Goal: Task Accomplishment & Management: Complete application form

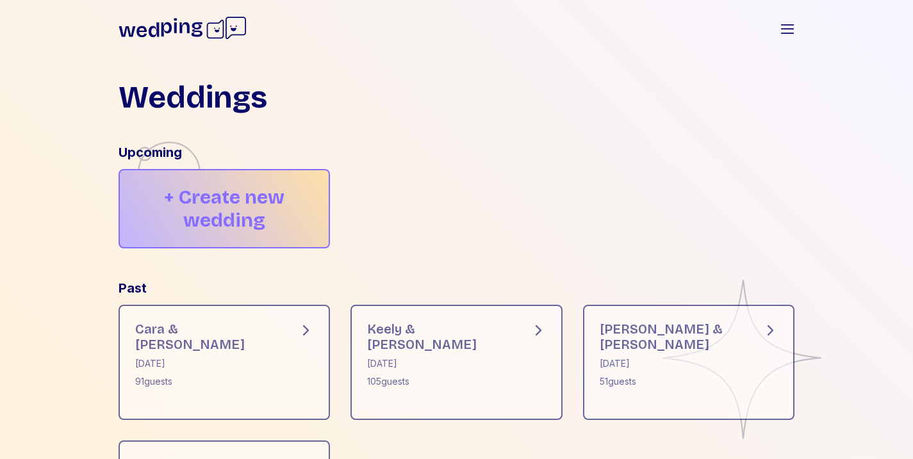
scroll to position [1, 0]
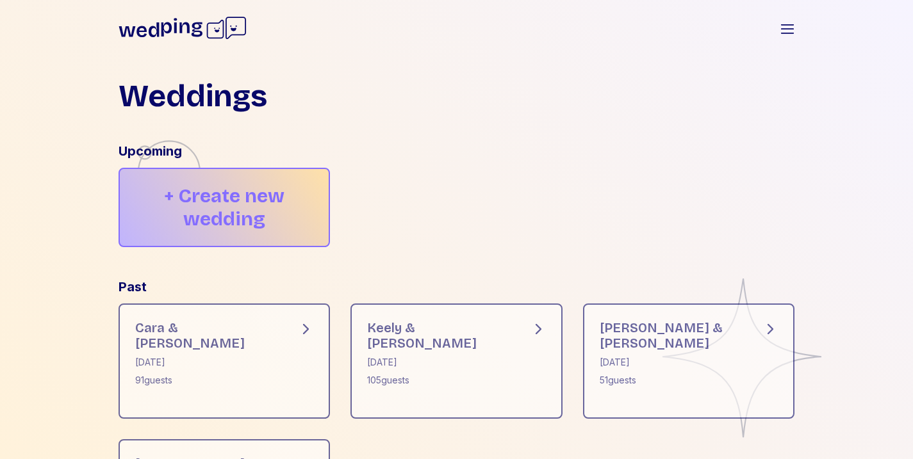
click at [276, 195] on div "+ Create new wedding" at bounding box center [225, 207] width 212 height 79
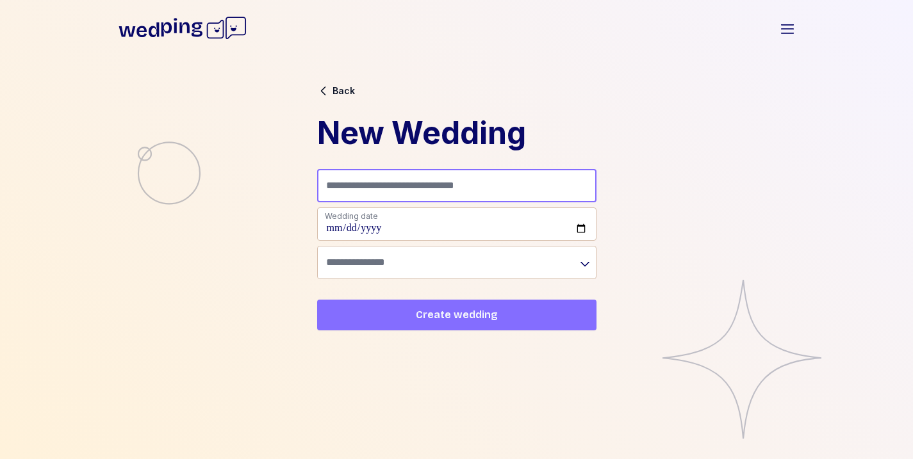
click at [377, 178] on input "Name (e.g. Sam + Robin's Wedding)" at bounding box center [456, 185] width 279 height 33
type input "**********"
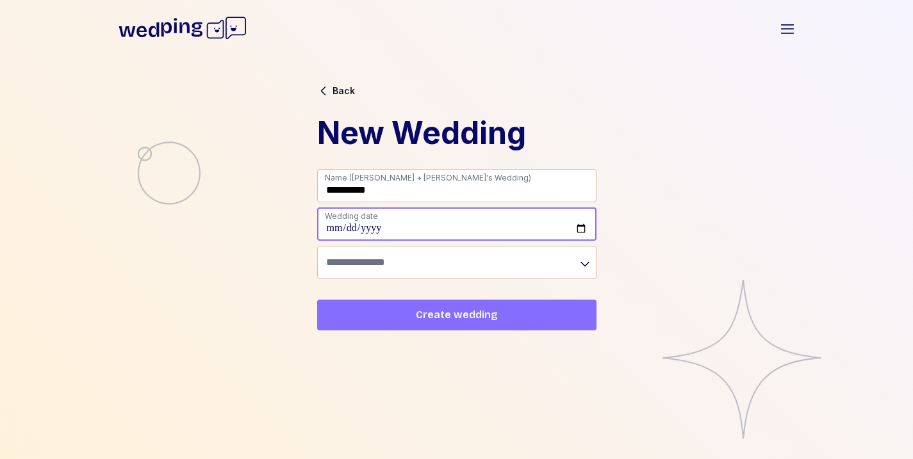
click at [388, 234] on input "date" at bounding box center [456, 224] width 279 height 33
type input "**********"
click at [474, 313] on span "Create wedding" at bounding box center [457, 315] width 82 height 15
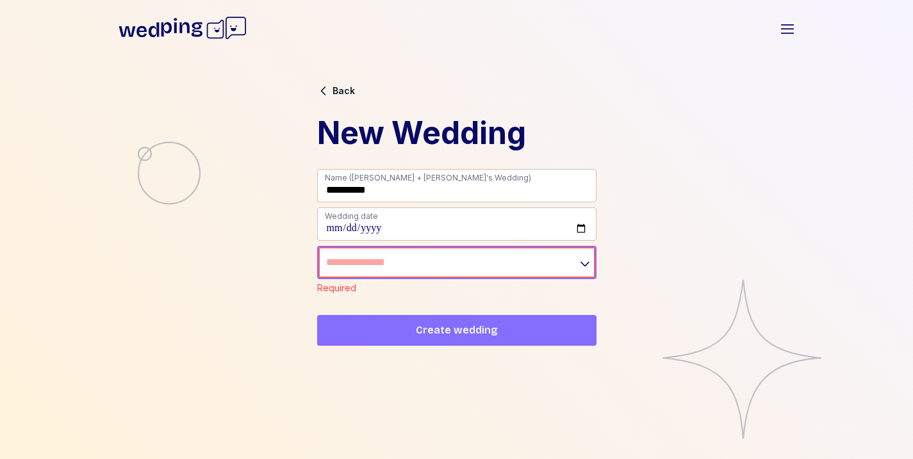
click at [447, 256] on input "text" at bounding box center [456, 262] width 279 height 33
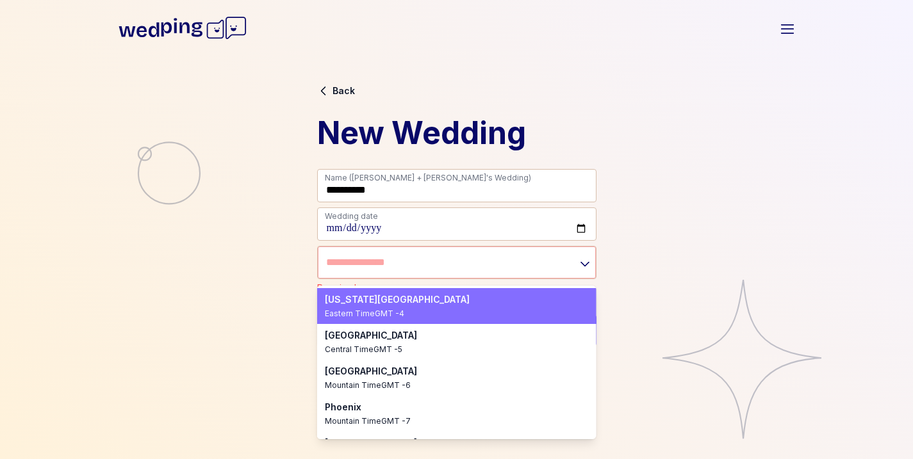
click at [411, 311] on div "Eastern Time GMT -4" at bounding box center [449, 314] width 249 height 10
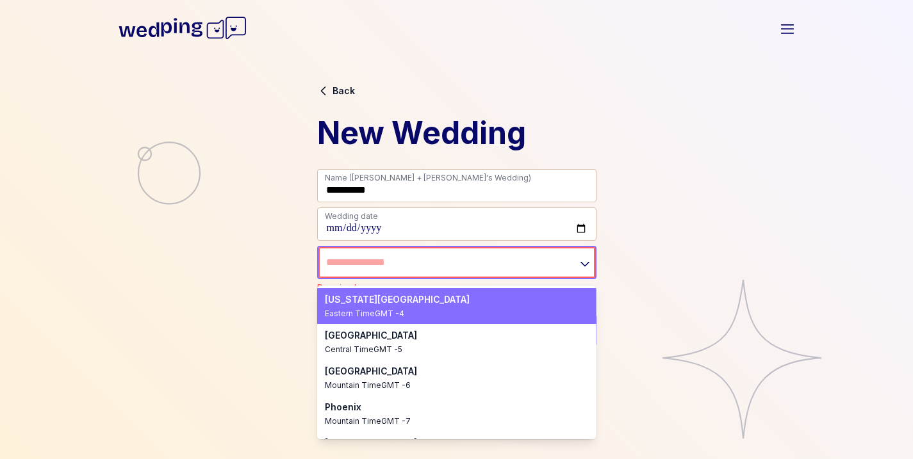
type input "**********"
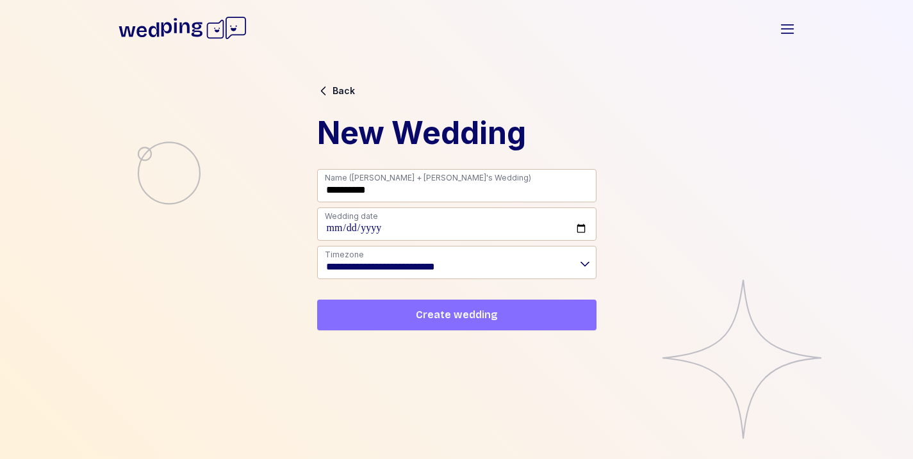
click at [411, 315] on span "Create wedding" at bounding box center [456, 315] width 259 height 15
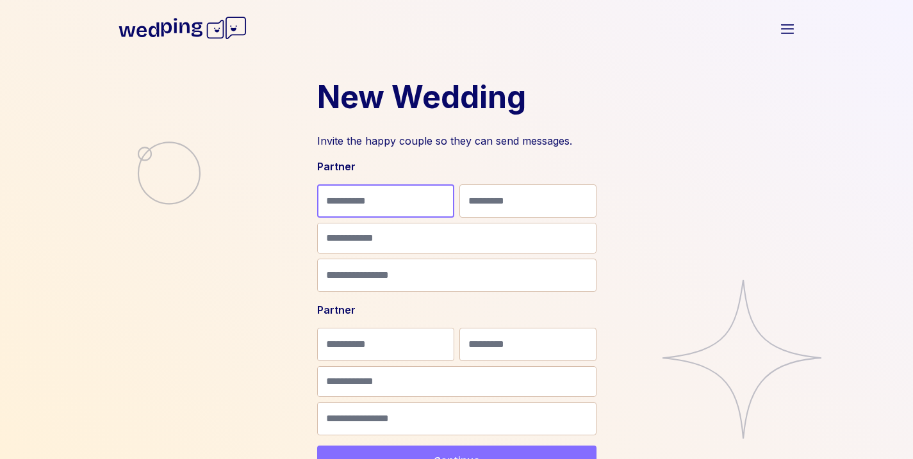
click at [382, 193] on input "First Name" at bounding box center [385, 201] width 137 height 33
type input "****"
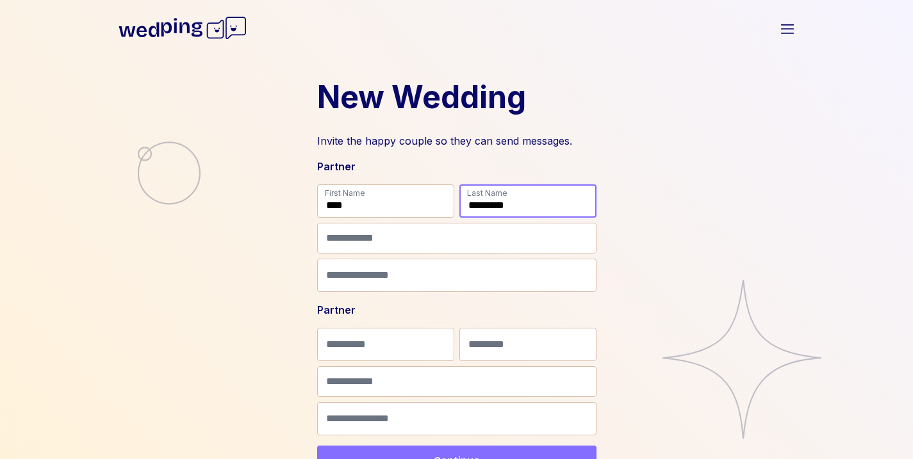
type input "*********"
type input "**"
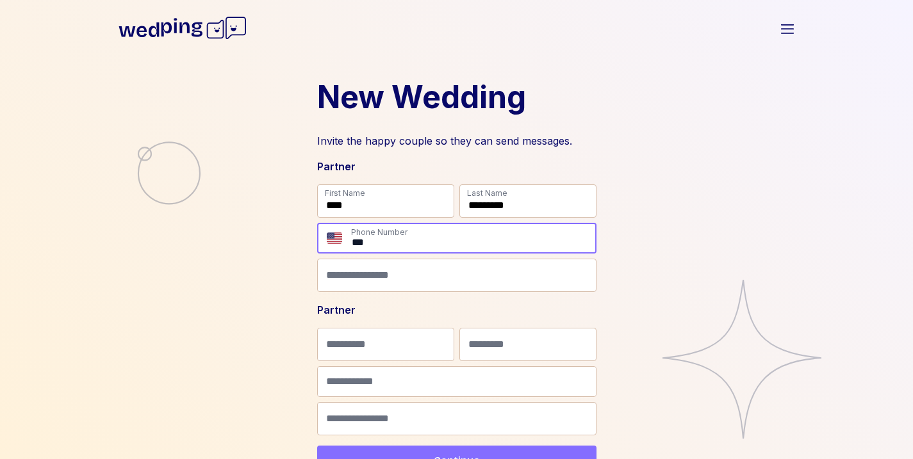
paste input "**********"
type input "**********"
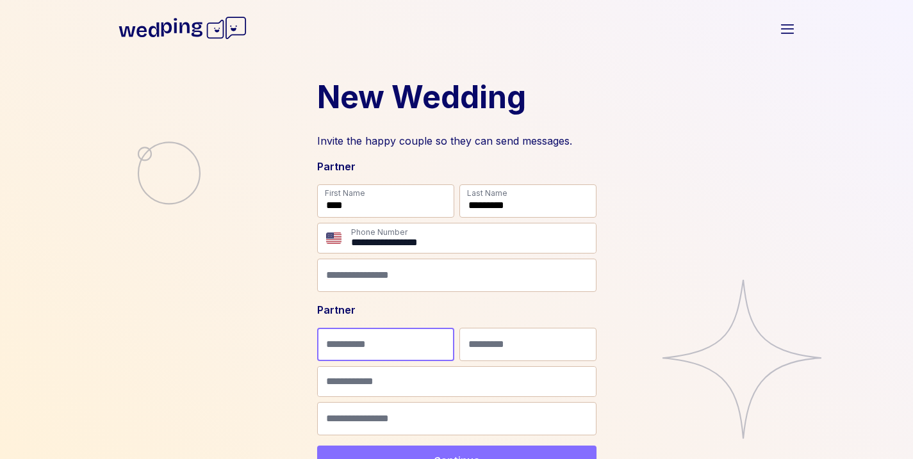
click at [381, 351] on input "First Name" at bounding box center [385, 344] width 137 height 33
type input "***"
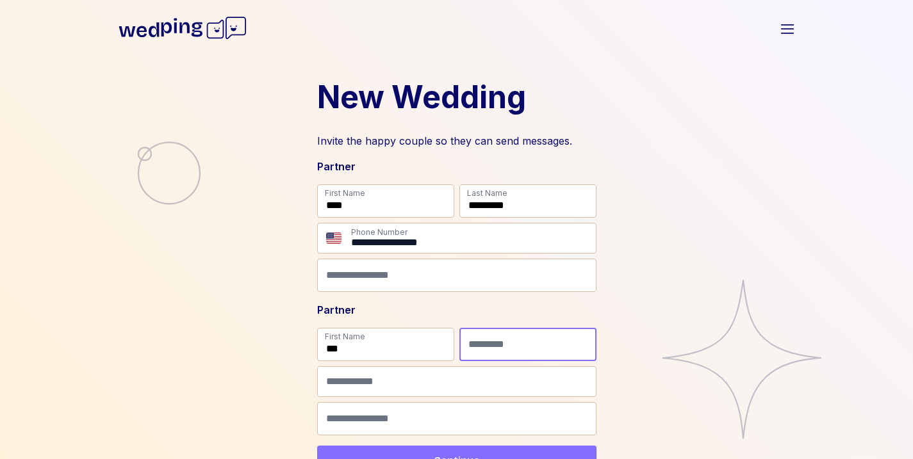
type input "*"
type input "******"
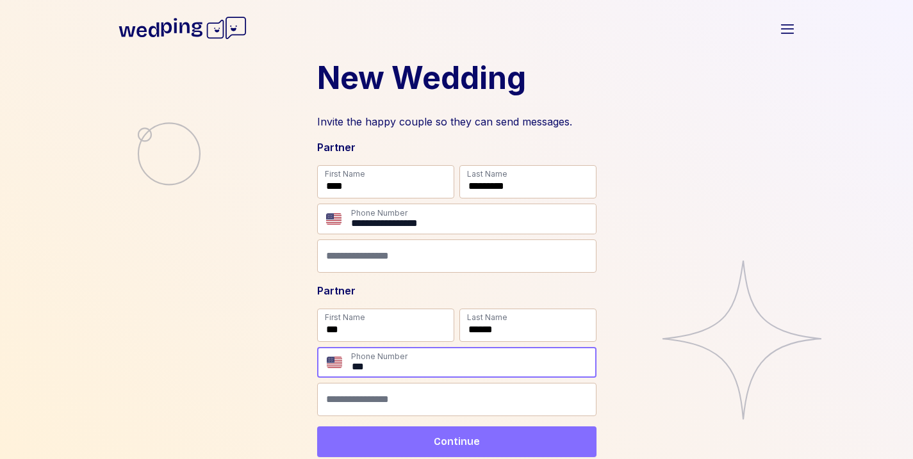
paste input "**********"
type input "**********"
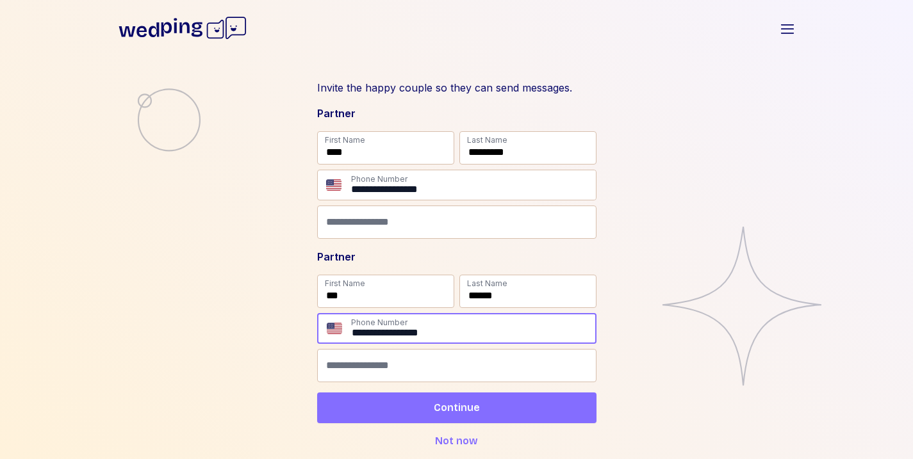
scroll to position [54, 0]
click at [417, 409] on span "Continue" at bounding box center [456, 407] width 259 height 15
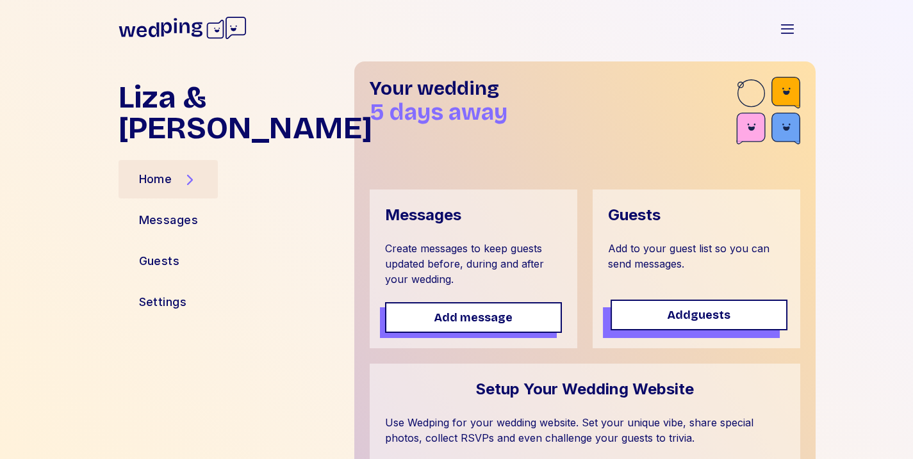
click at [704, 324] on button "Add guests" at bounding box center [699, 315] width 177 height 31
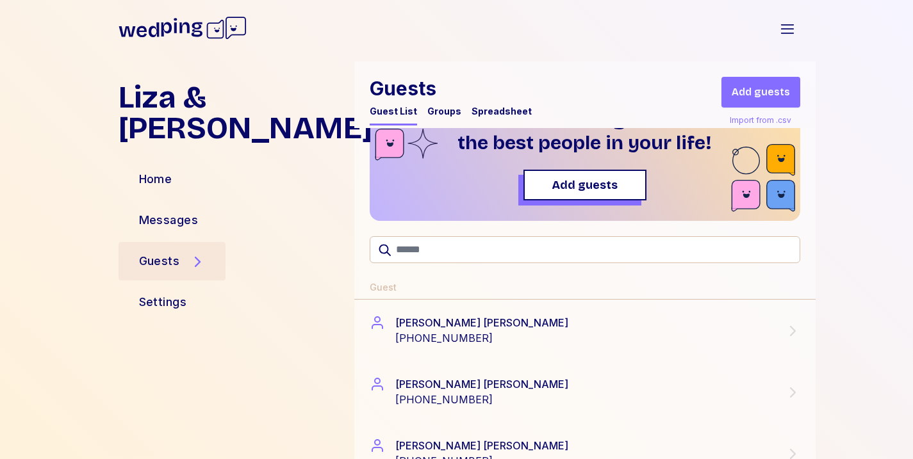
scroll to position [47, 0]
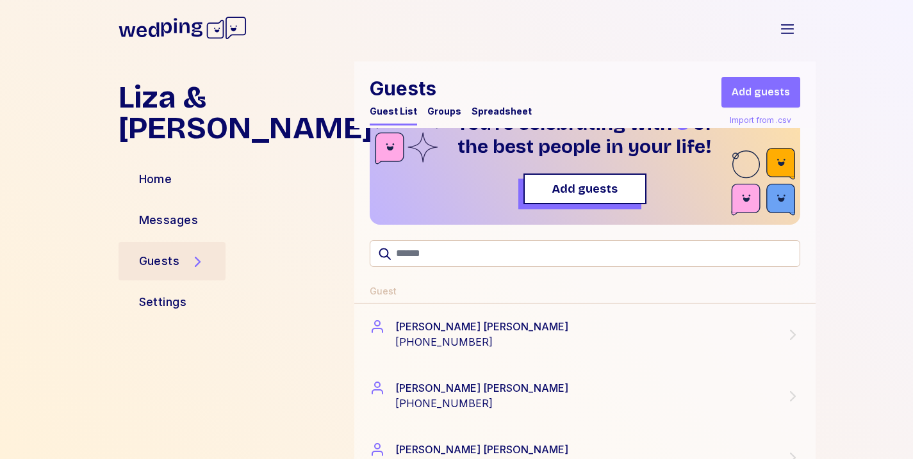
click at [443, 116] on div "Groups" at bounding box center [444, 111] width 34 height 13
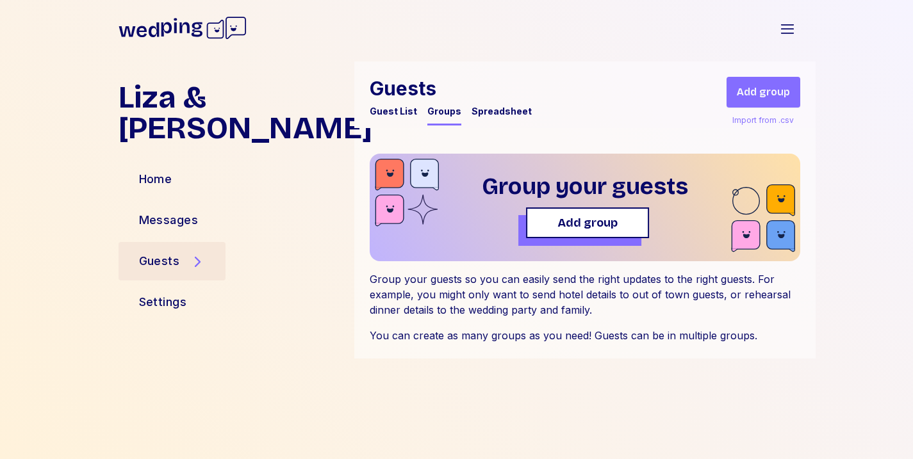
click at [559, 219] on span "Add group" at bounding box center [588, 223] width 60 height 18
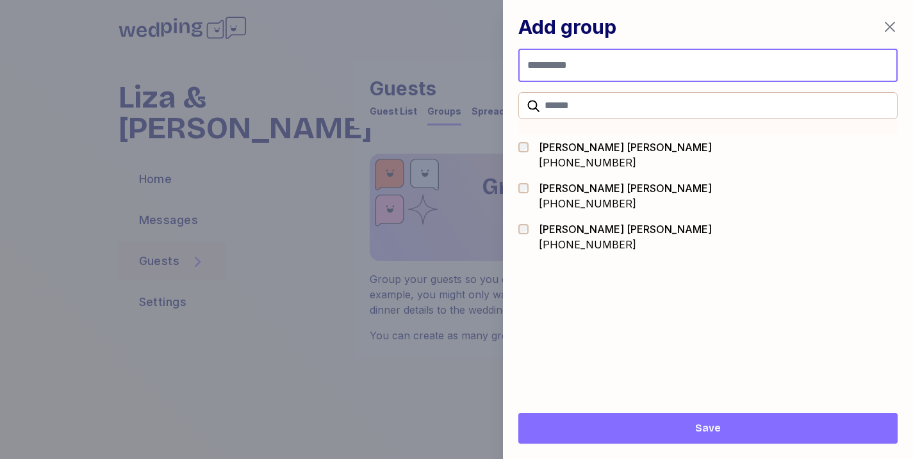
click at [623, 74] on input "Group name" at bounding box center [707, 65] width 379 height 33
type input "**********"
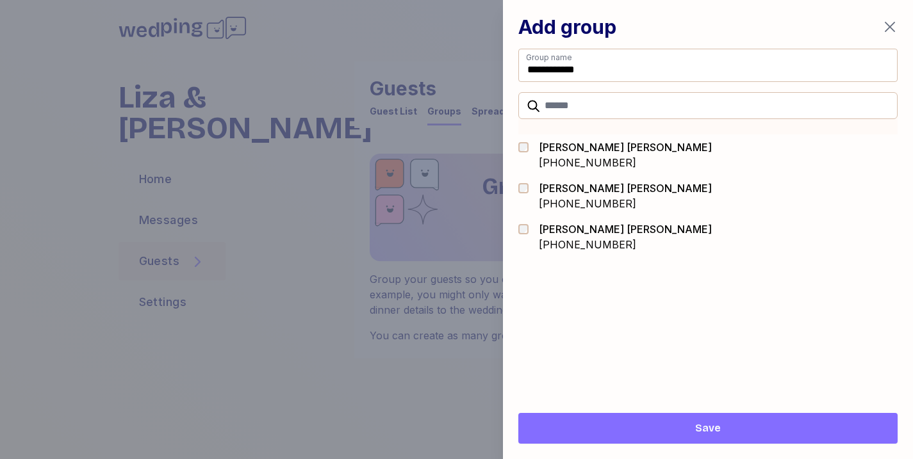
click at [654, 423] on span "Save" at bounding box center [708, 428] width 359 height 15
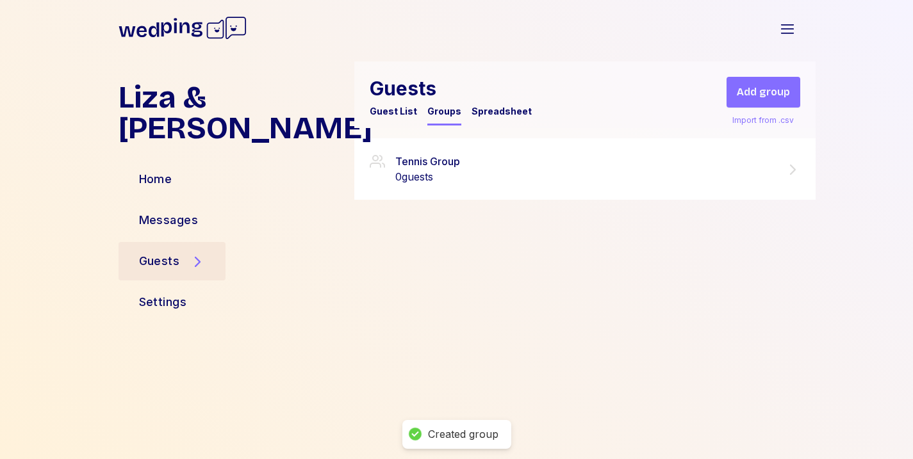
click at [754, 174] on div "Tennis Group 0 guests" at bounding box center [585, 169] width 431 height 31
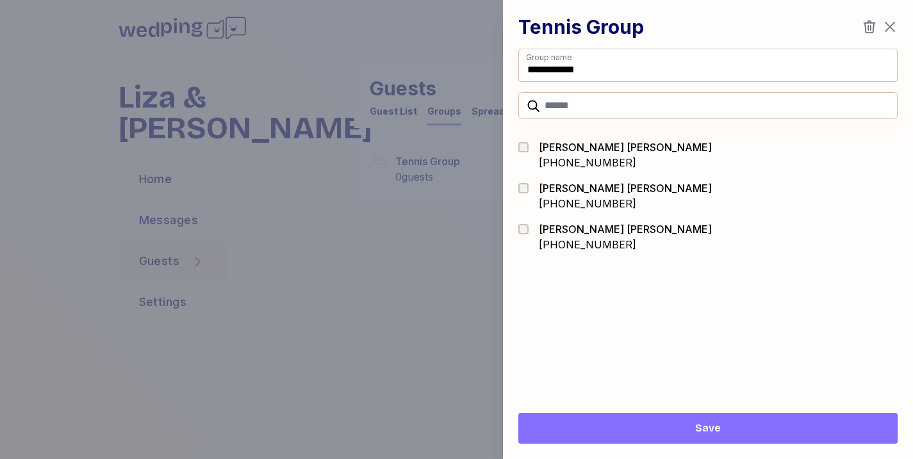
click at [433, 319] on div at bounding box center [456, 229] width 913 height 459
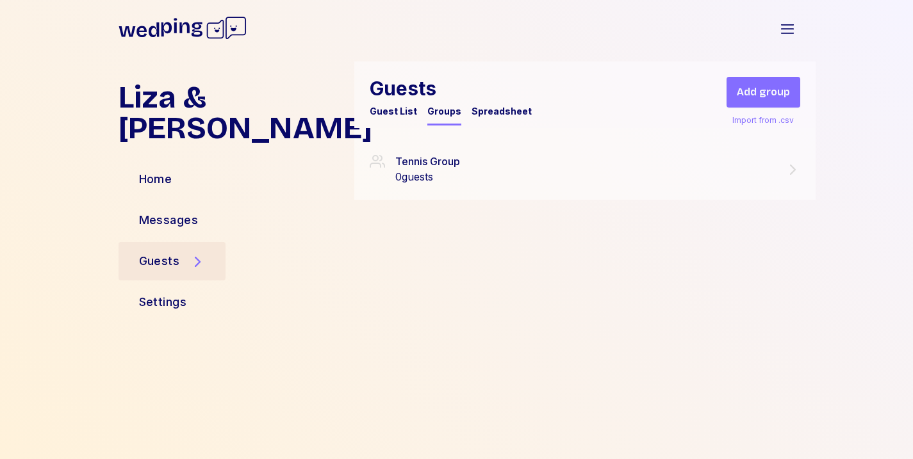
click at [387, 115] on div "Guest List" at bounding box center [393, 111] width 47 height 13
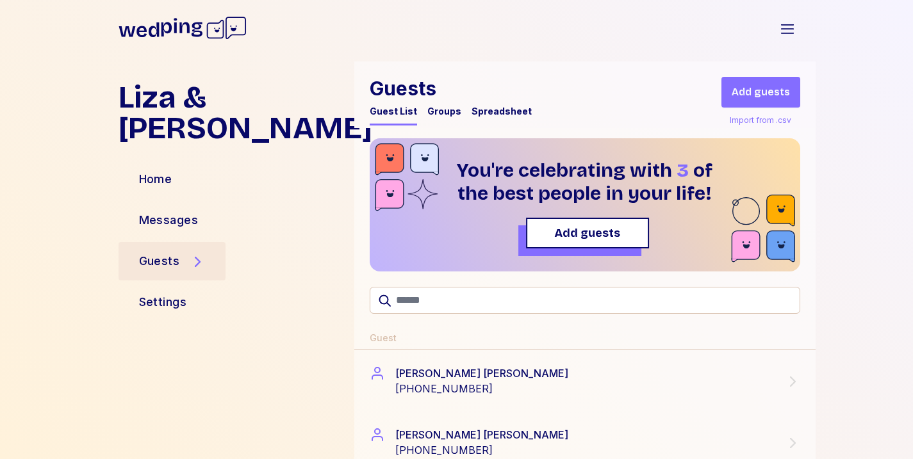
click at [593, 237] on span "Add guests" at bounding box center [587, 233] width 66 height 18
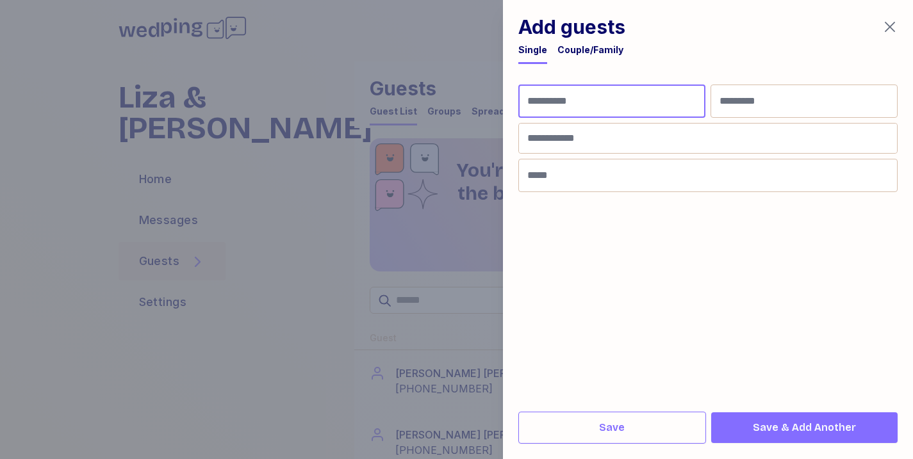
click at [598, 104] on input "First Name" at bounding box center [611, 101] width 187 height 33
click at [801, 248] on form "First Name Last Name Phone Number Email" at bounding box center [707, 238] width 379 height 307
click at [580, 47] on div "Couple/Family" at bounding box center [591, 50] width 66 height 13
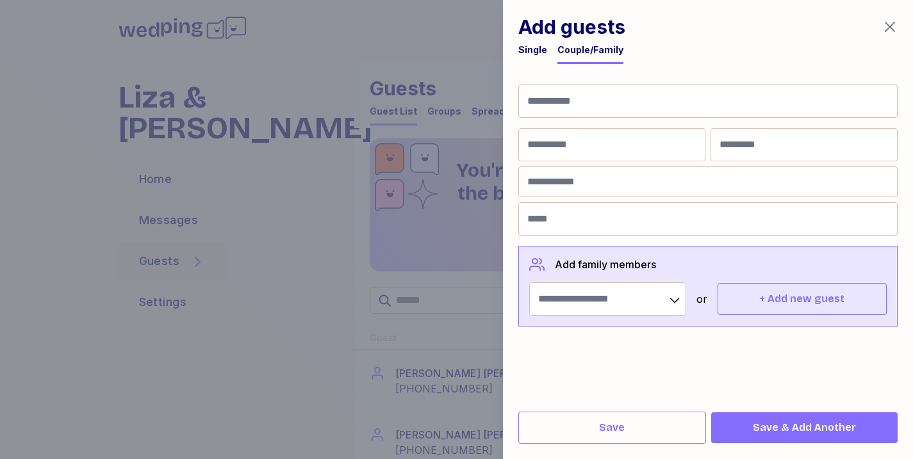
click at [889, 29] on icon "button" at bounding box center [889, 26] width 15 height 15
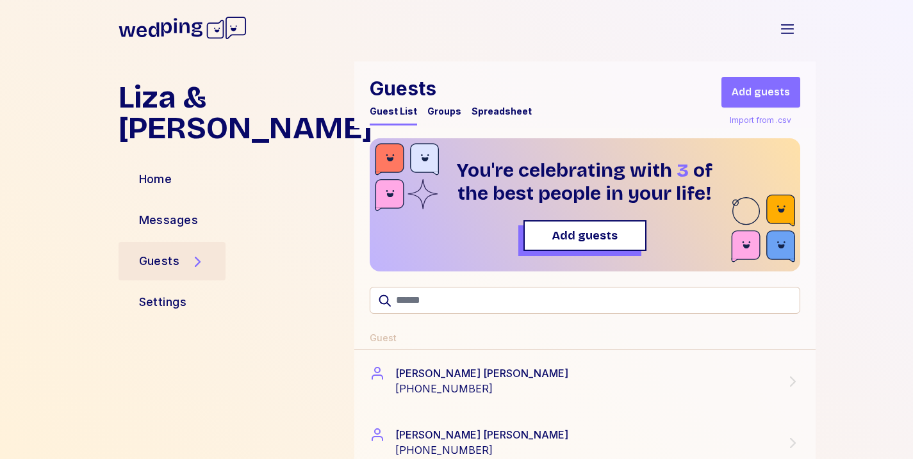
click at [743, 93] on span "Add guests" at bounding box center [761, 92] width 58 height 15
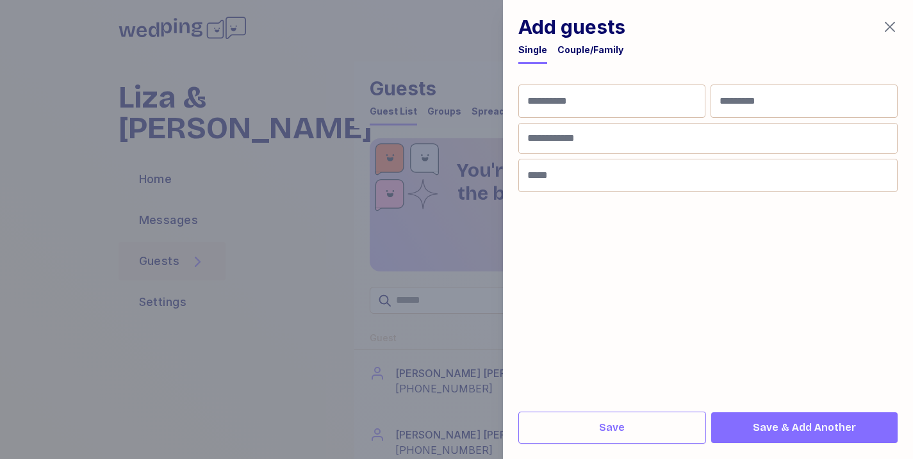
click at [595, 49] on div "Couple/Family" at bounding box center [591, 50] width 66 height 13
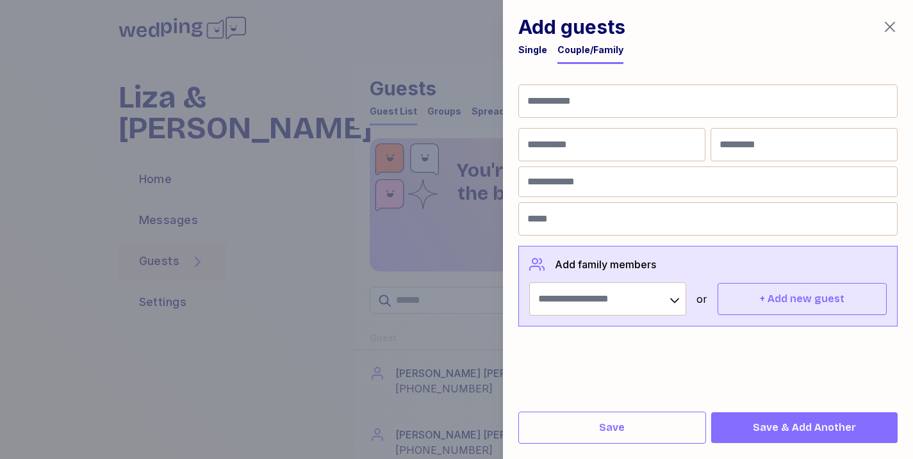
click at [550, 50] on div "Single Couple/Family" at bounding box center [707, 54] width 379 height 21
click at [428, 249] on div at bounding box center [456, 229] width 913 height 459
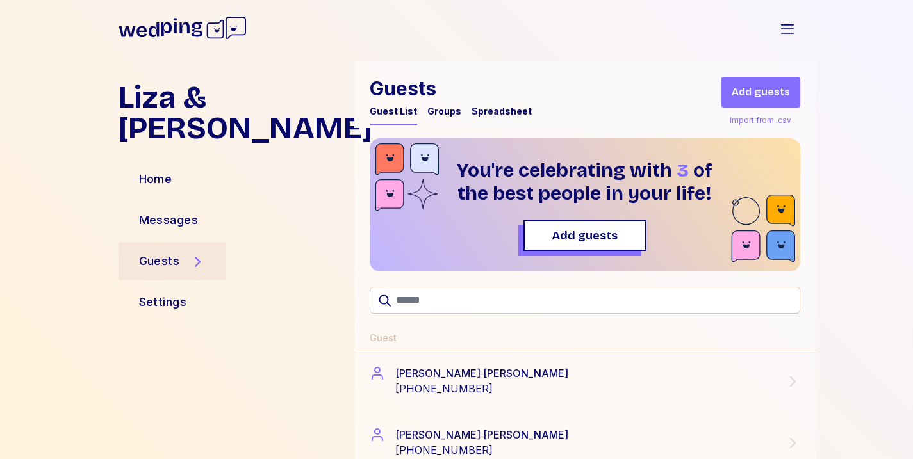
click at [750, 122] on div "Import from .csv" at bounding box center [760, 120] width 67 height 15
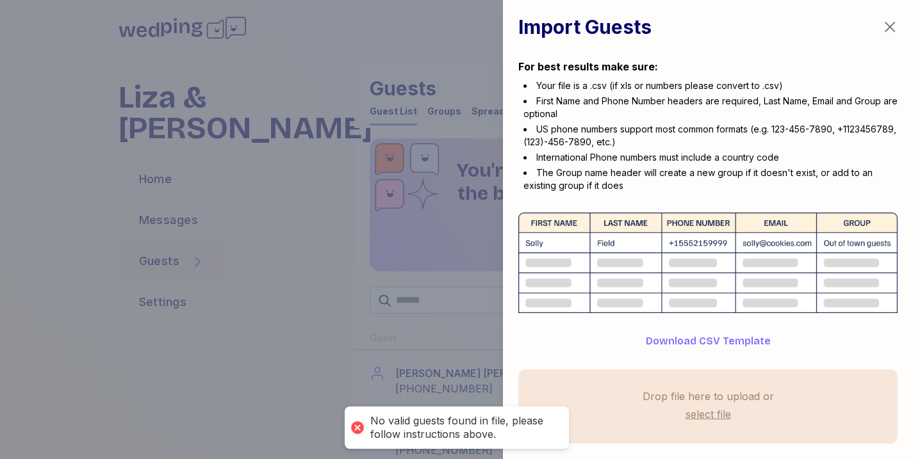
click at [873, 383] on div "Drop file here to upload or select file" at bounding box center [707, 407] width 379 height 74
click at [725, 403] on div "Drop file here to upload or" at bounding box center [708, 396] width 131 height 15
click at [720, 409] on label "select file" at bounding box center [708, 414] width 51 height 21
click at [0, 0] on input "select file" at bounding box center [0, 0] width 0 height 0
click at [770, 402] on div "Drop file here to upload or" at bounding box center [708, 396] width 131 height 15
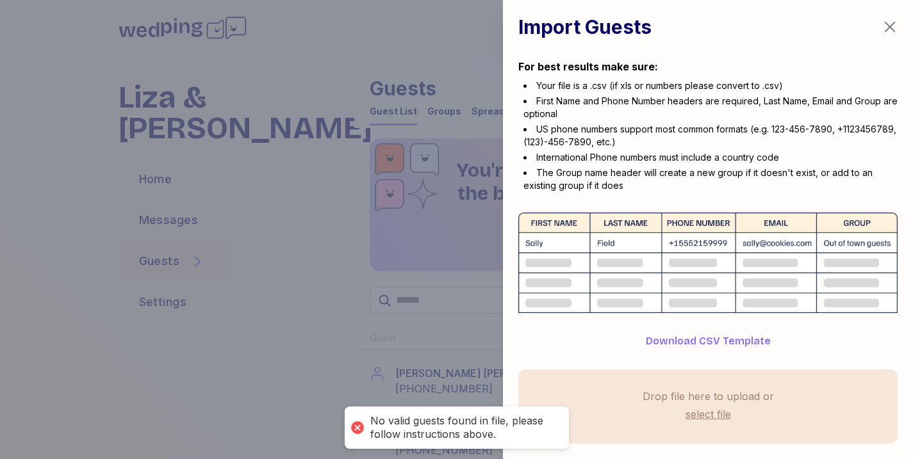
click at [719, 397] on div "Drop file here to upload or" at bounding box center [708, 396] width 131 height 15
click at [707, 340] on span "Download CSV Template" at bounding box center [708, 341] width 125 height 15
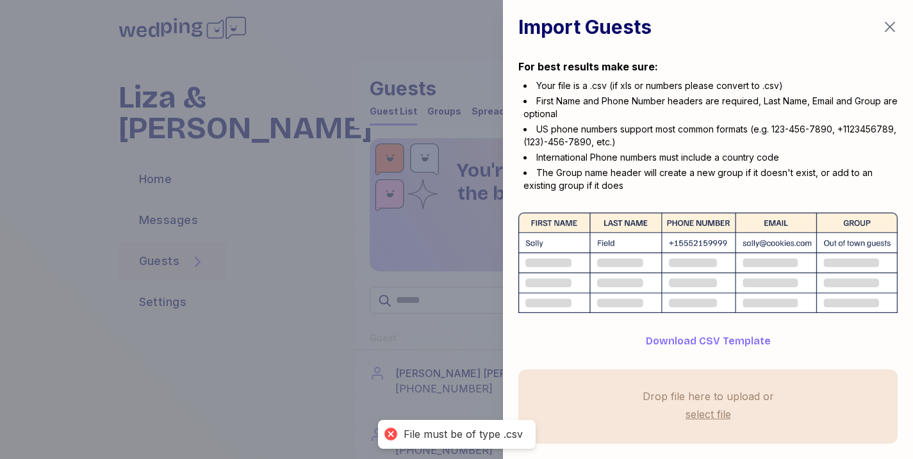
click at [719, 409] on label "select file" at bounding box center [708, 414] width 51 height 21
click at [0, 0] on input "select file" at bounding box center [0, 0] width 0 height 0
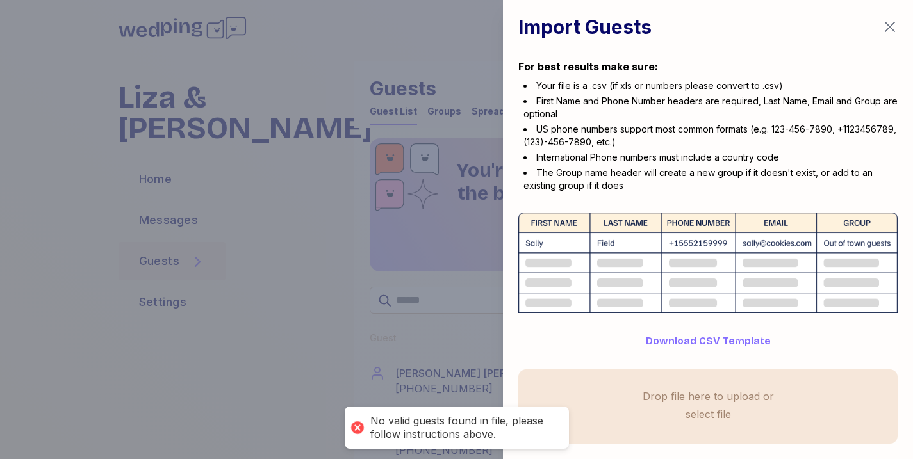
click at [654, 410] on div "Drop file here to upload or select file" at bounding box center [708, 407] width 131 height 36
click at [481, 230] on div at bounding box center [456, 229] width 913 height 459
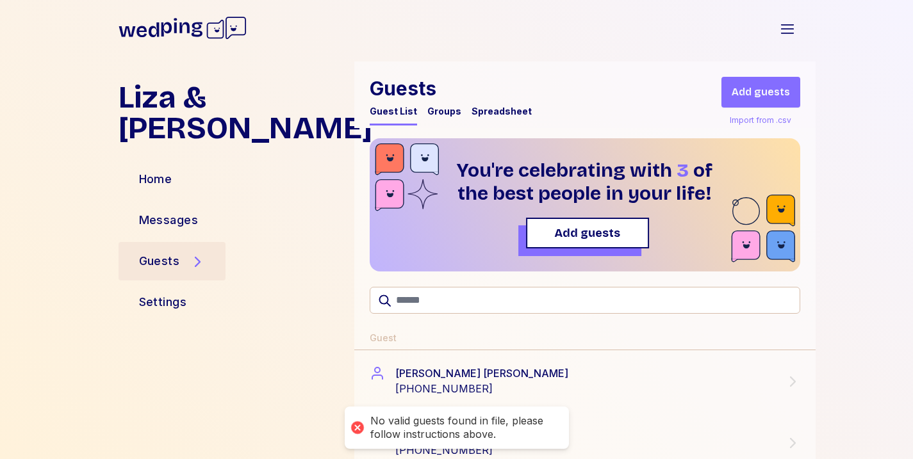
click at [549, 242] on span "Add guests" at bounding box center [588, 233] width 100 height 18
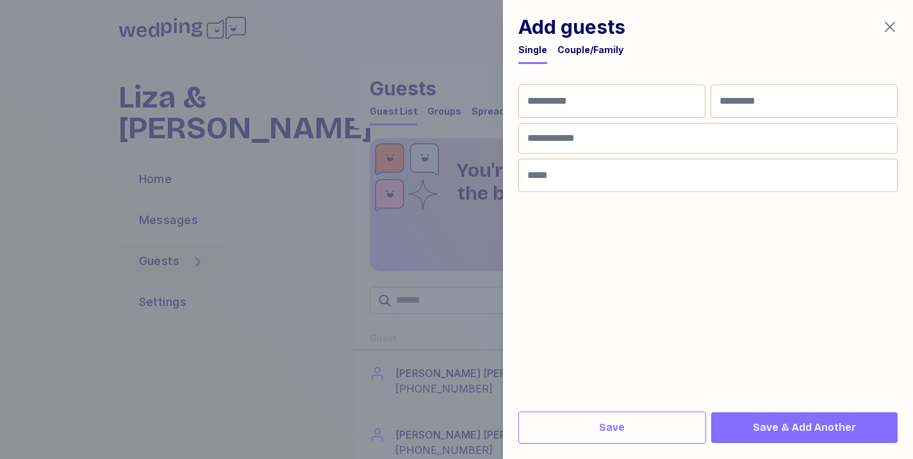
click at [889, 24] on icon "button" at bounding box center [889, 26] width 15 height 15
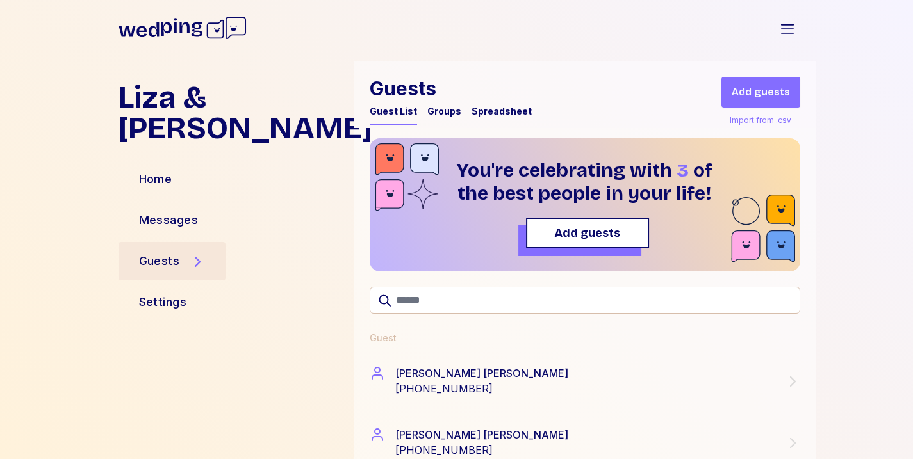
click at [563, 240] on span "Add guests" at bounding box center [587, 233] width 66 height 18
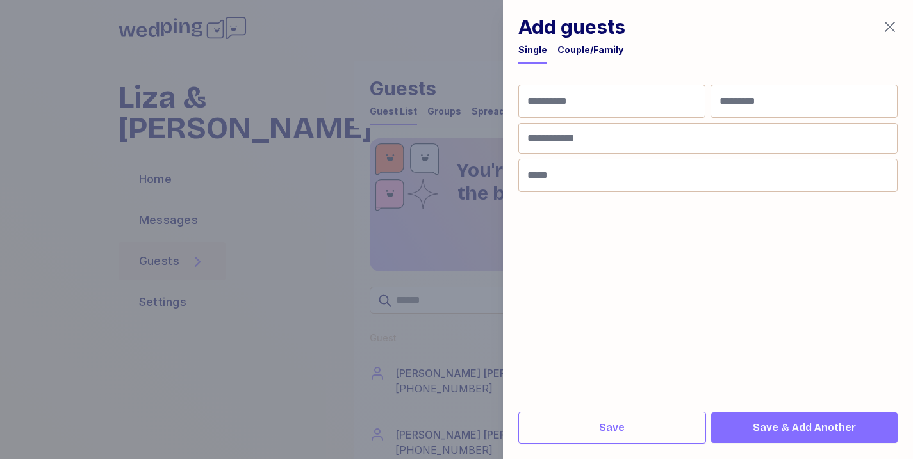
click at [495, 245] on div at bounding box center [456, 229] width 913 height 459
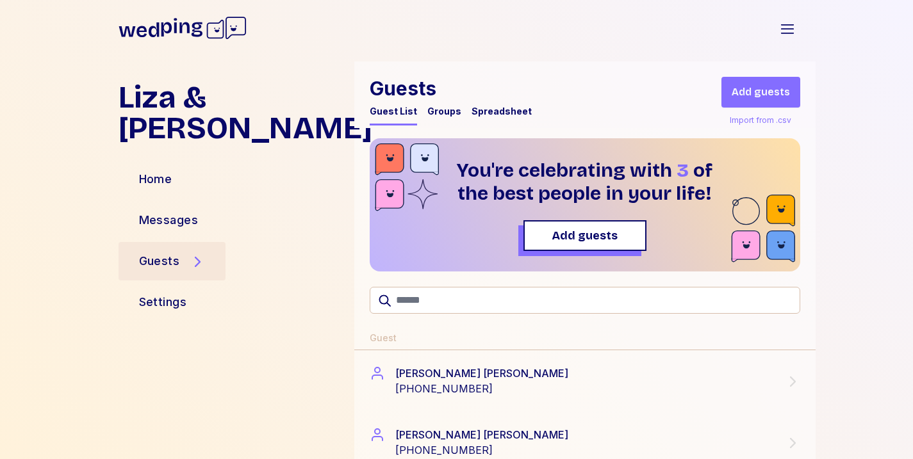
click at [480, 111] on div "Spreadsheet" at bounding box center [502, 111] width 60 height 13
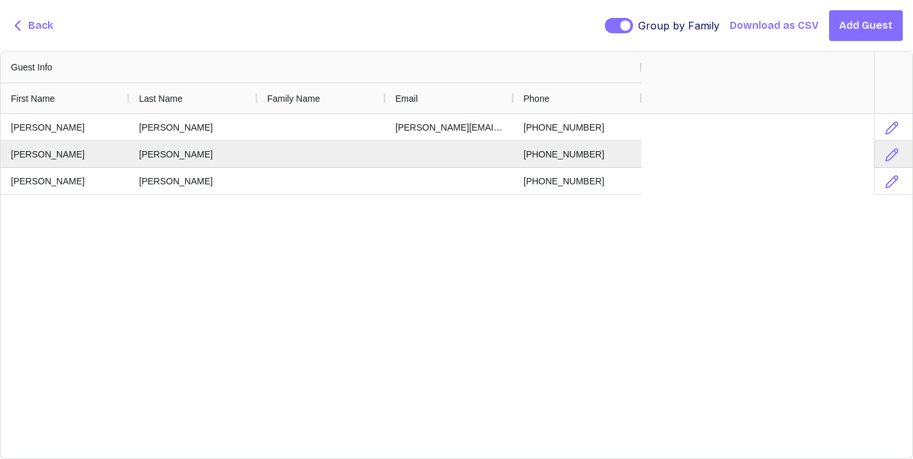
click at [850, 33] on span "Add Guest" at bounding box center [865, 25] width 53 height 15
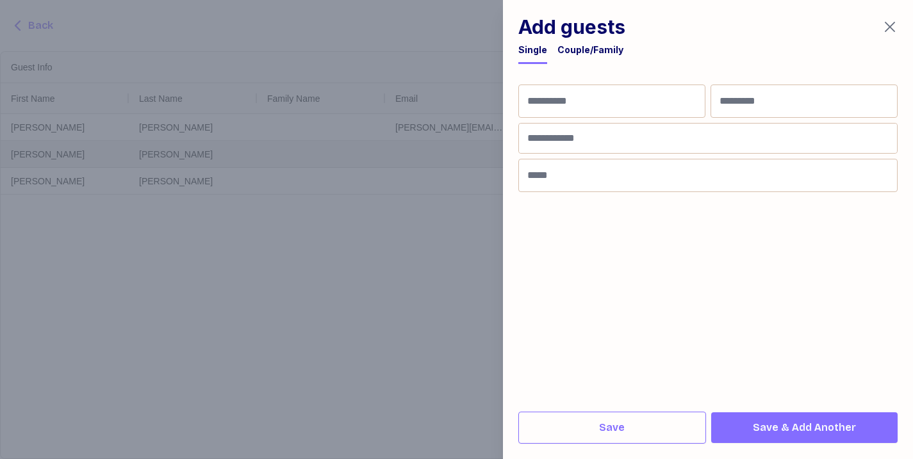
click at [433, 239] on div at bounding box center [456, 229] width 913 height 459
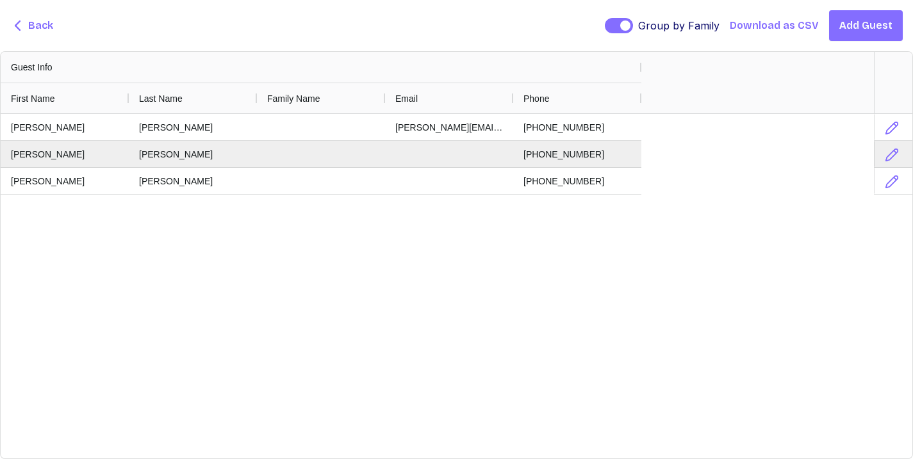
click at [759, 30] on span "Download as CSV" at bounding box center [774, 25] width 89 height 15
click at [45, 29] on span "Back" at bounding box center [40, 25] width 25 height 15
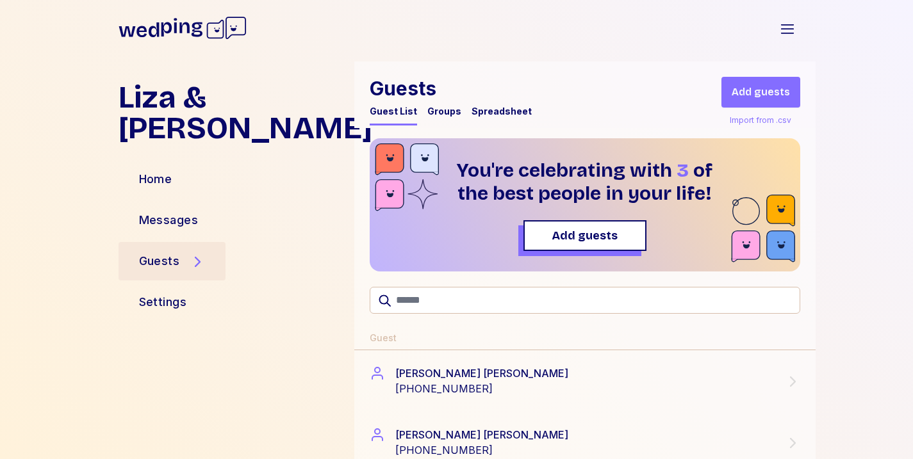
click at [763, 115] on div "Import from .csv" at bounding box center [760, 120] width 67 height 15
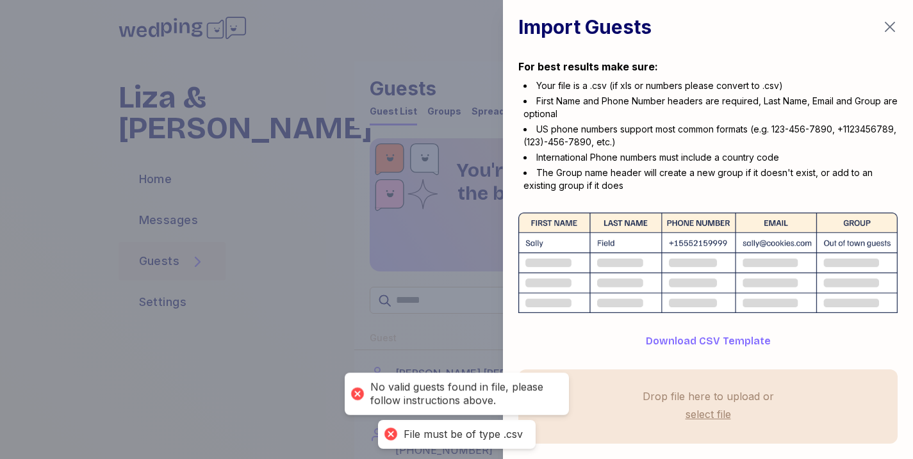
click at [697, 397] on div "Drop file here to upload or" at bounding box center [708, 396] width 131 height 15
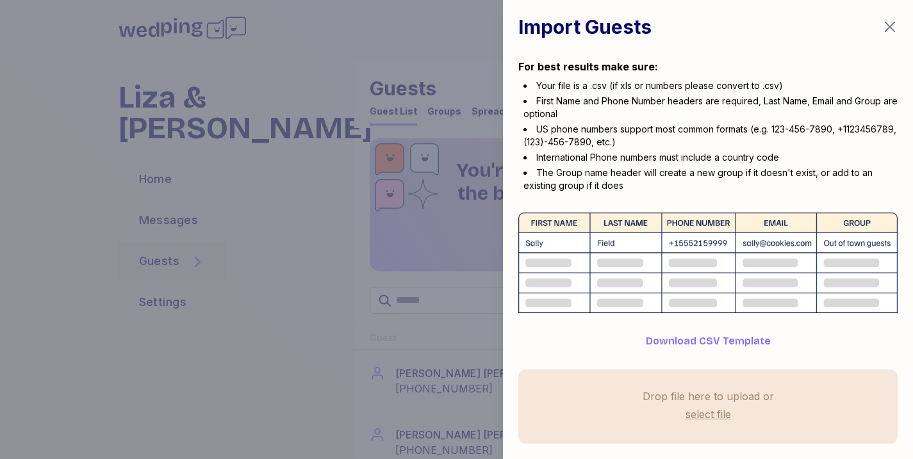
click at [888, 26] on icon "button" at bounding box center [889, 26] width 15 height 15
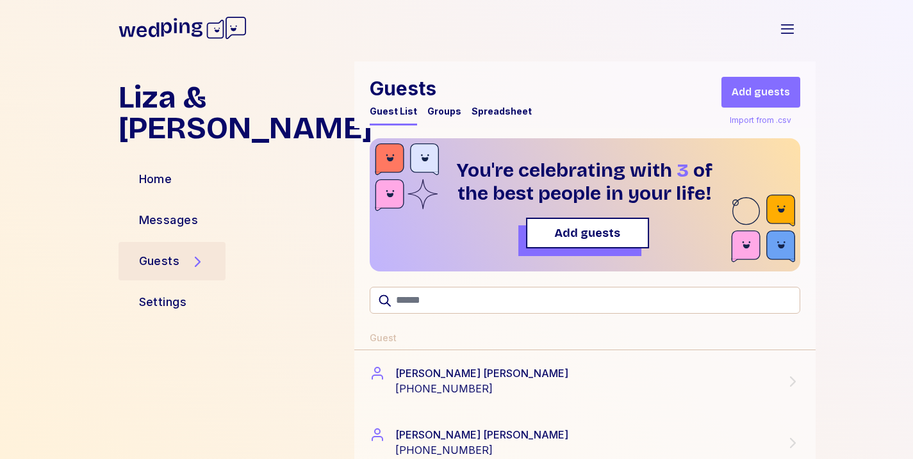
click at [604, 236] on span "Add guests" at bounding box center [587, 233] width 66 height 18
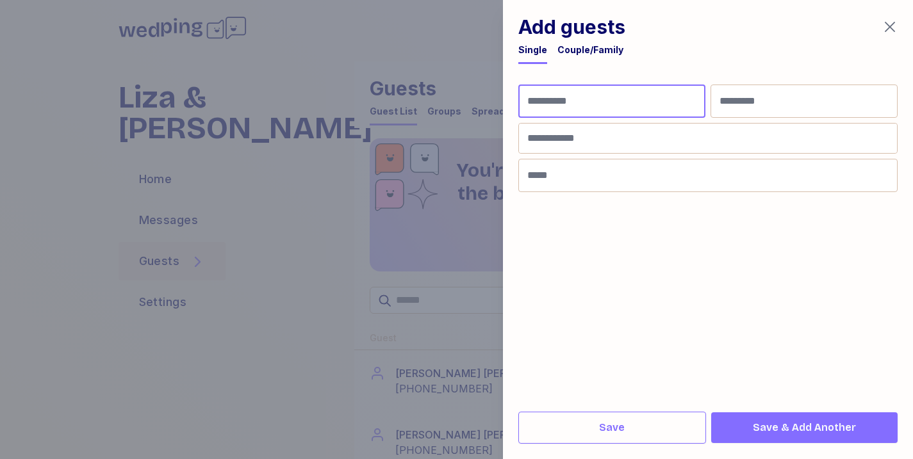
click at [568, 103] on input "First Name" at bounding box center [611, 101] width 187 height 33
click at [893, 25] on icon "button" at bounding box center [889, 26] width 15 height 15
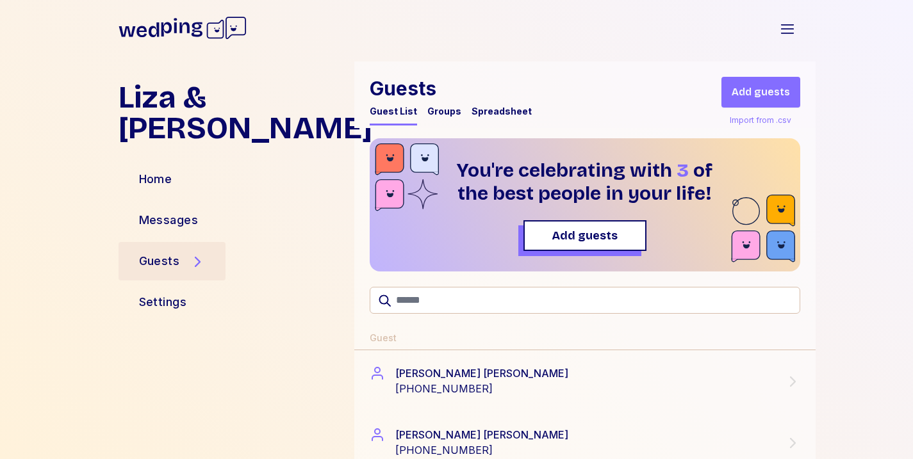
click at [777, 117] on div "Import from .csv" at bounding box center [760, 120] width 67 height 15
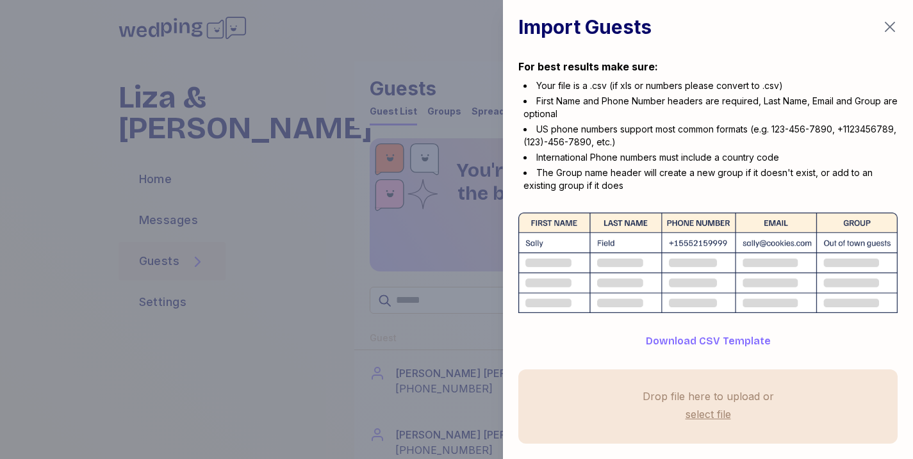
click at [345, 222] on div at bounding box center [456, 229] width 913 height 459
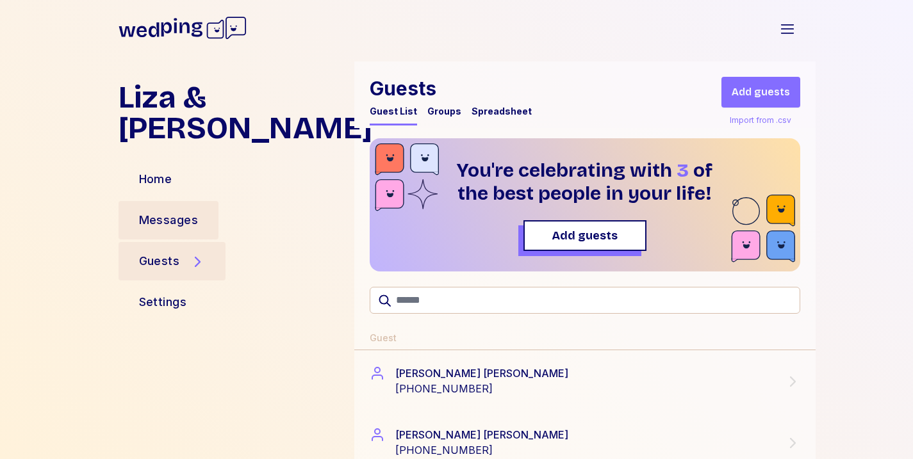
click at [184, 211] on div "Messages" at bounding box center [169, 220] width 60 height 18
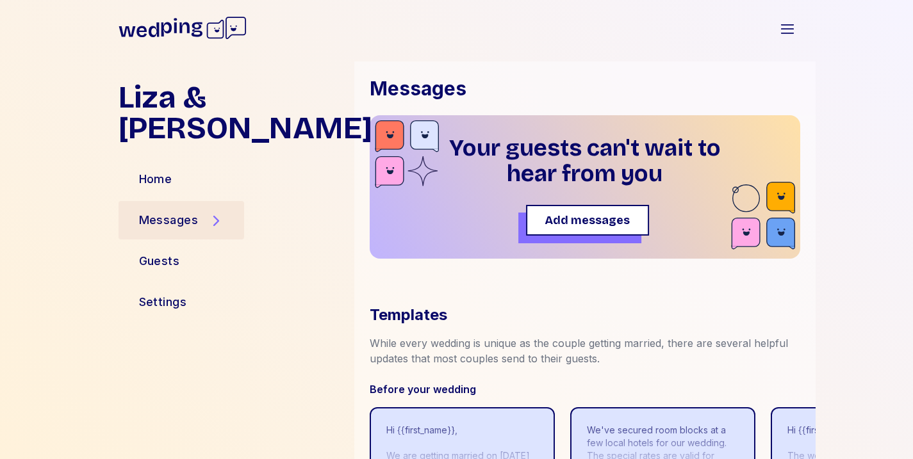
click at [597, 224] on span "Add messages" at bounding box center [587, 220] width 85 height 18
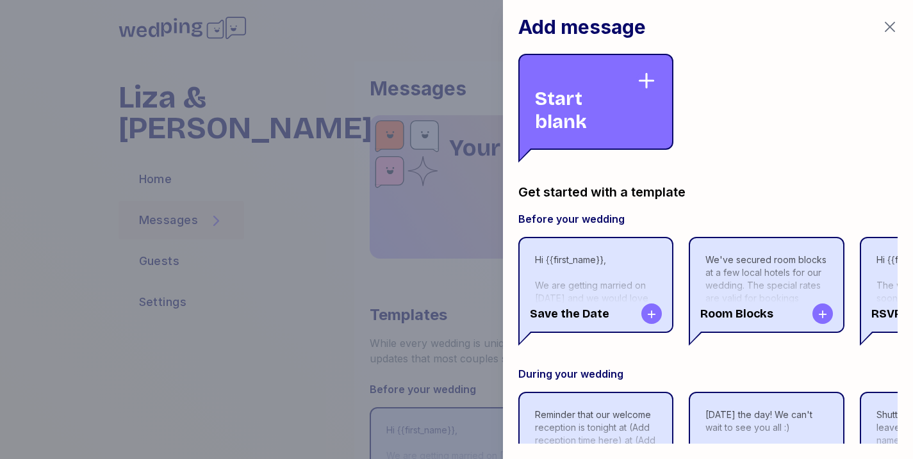
click at [591, 113] on div "Start blank" at bounding box center [585, 101] width 101 height 63
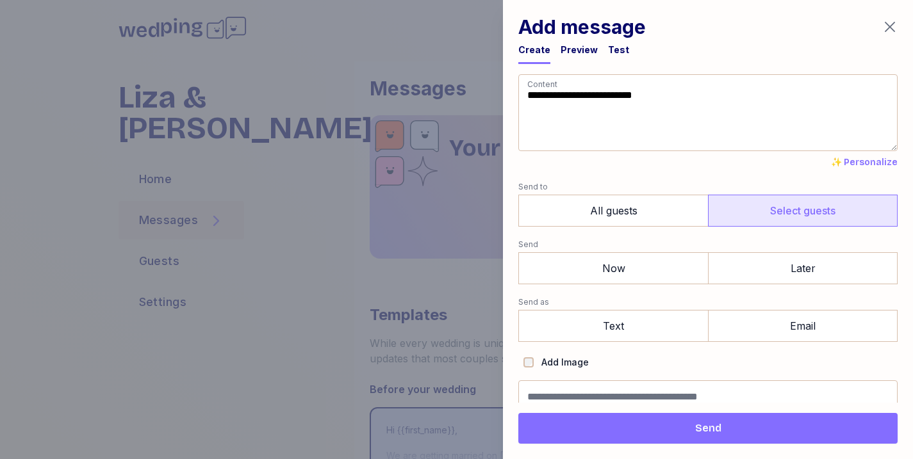
click at [741, 215] on label "Select guests" at bounding box center [803, 211] width 190 height 32
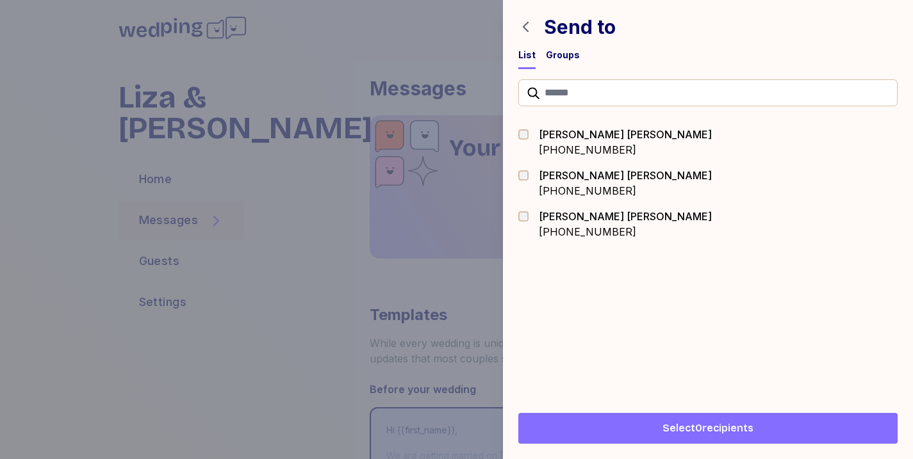
click at [526, 24] on icon "button" at bounding box center [526, 27] width 6 height 10
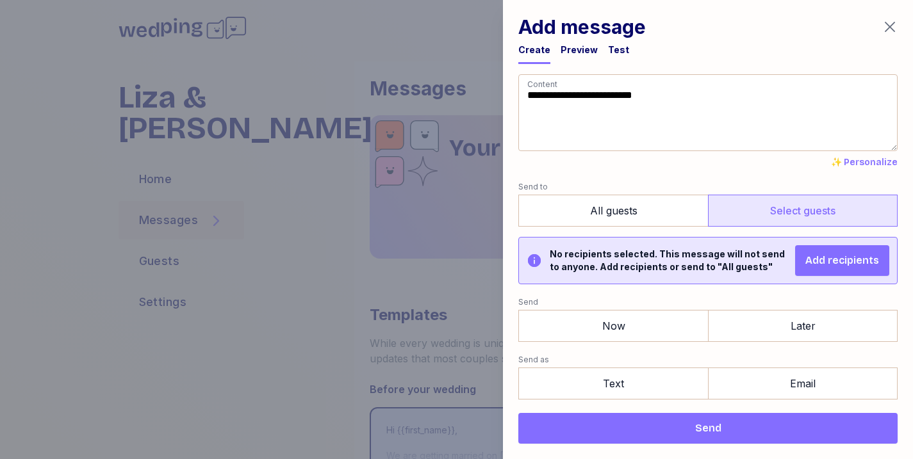
click at [318, 281] on div at bounding box center [456, 229] width 913 height 459
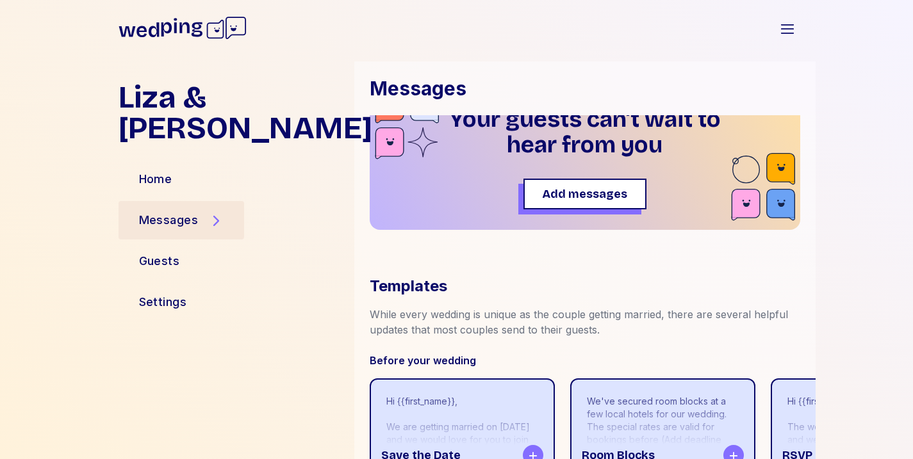
scroll to position [54, 0]
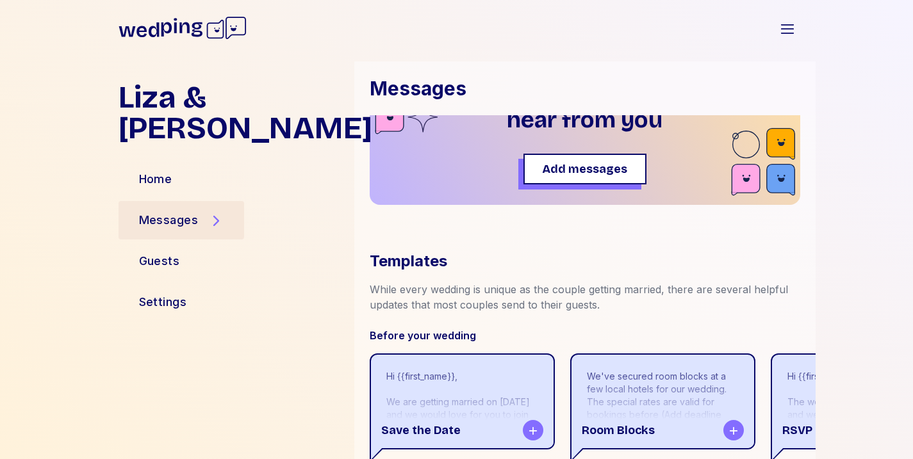
click at [231, 246] on div "Guests" at bounding box center [232, 261] width 226 height 31
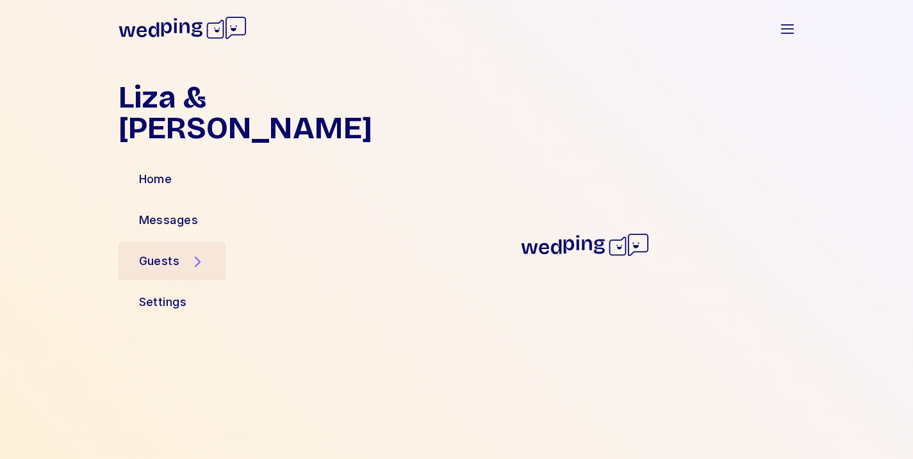
scroll to position [0, 0]
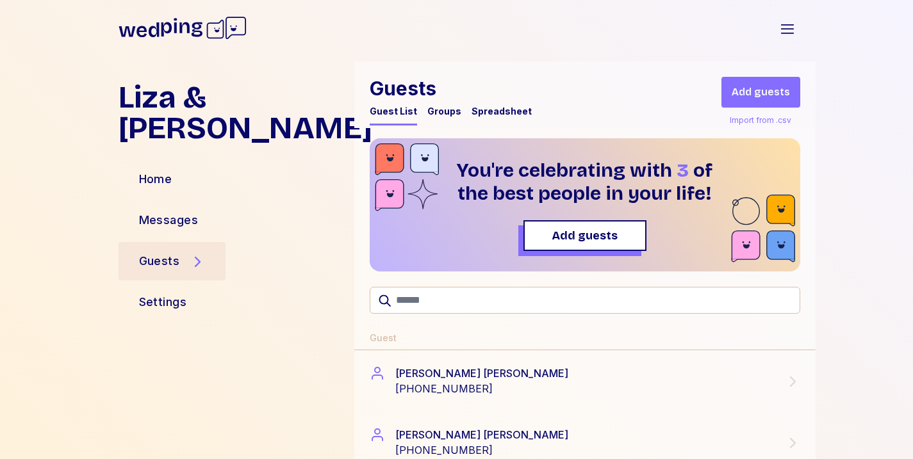
click at [757, 118] on div "Import from .csv" at bounding box center [760, 120] width 67 height 15
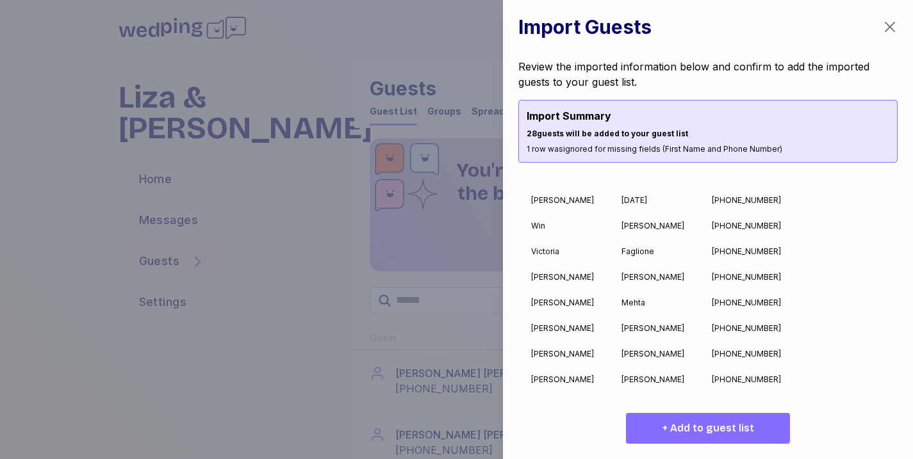
scroll to position [511, 0]
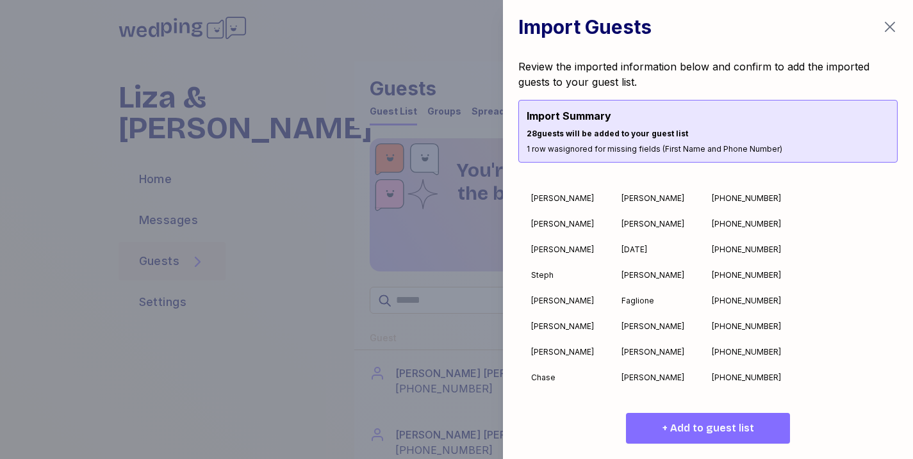
click at [687, 424] on span "+ Add to guest list" at bounding box center [709, 428] width 92 height 15
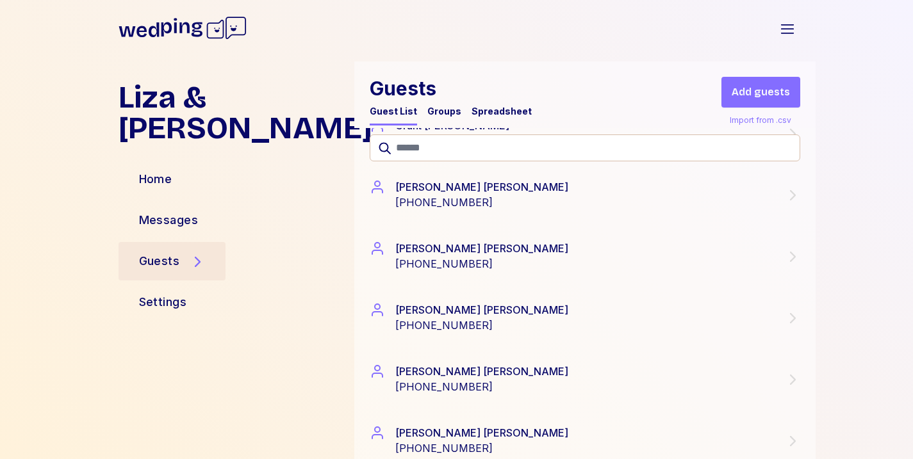
scroll to position [0, 0]
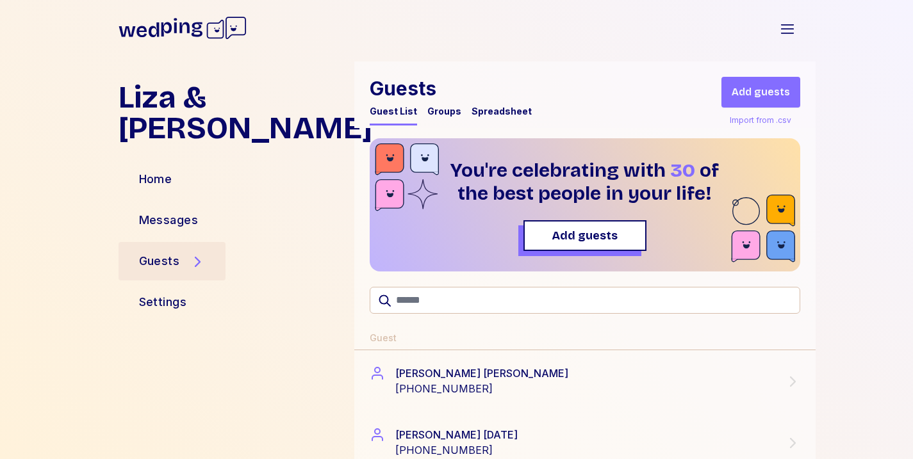
click at [439, 114] on div "Groups" at bounding box center [444, 111] width 34 height 13
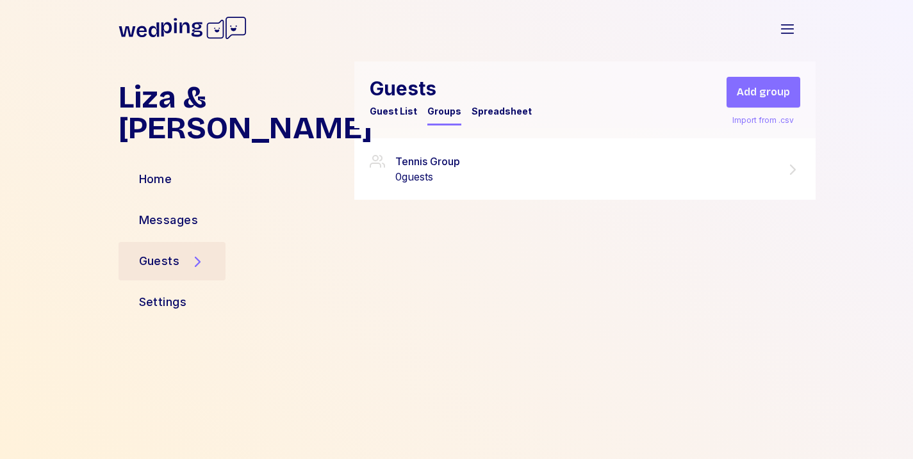
click at [461, 167] on div "Tennis Group 0 guests" at bounding box center [585, 169] width 431 height 31
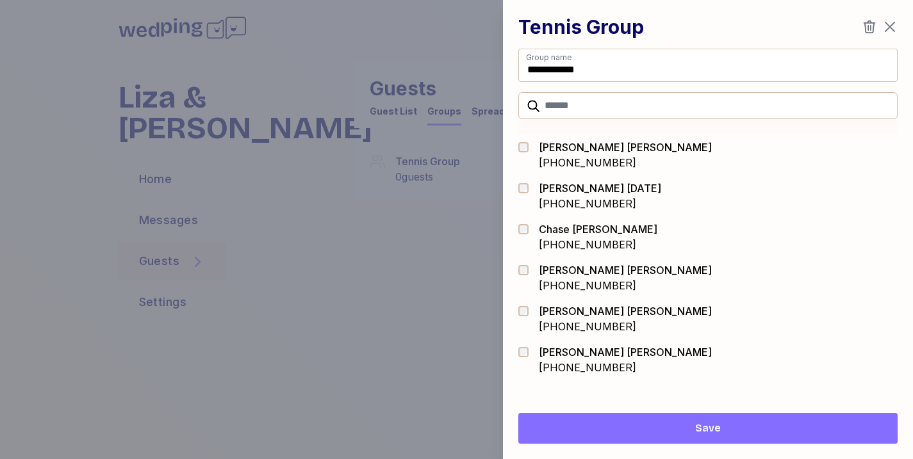
click at [527, 211] on div "[PERSON_NAME][DATE] [PHONE_NUMBER]" at bounding box center [707, 196] width 379 height 41
click at [526, 254] on div "[PERSON_NAME] [PHONE_NUMBER]" at bounding box center [707, 237] width 379 height 41
click at [528, 348] on div at bounding box center [527, 352] width 18 height 10
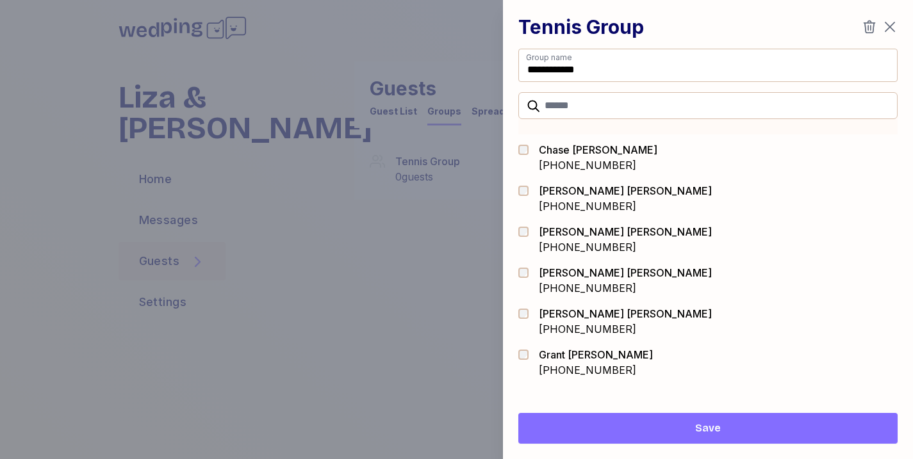
scroll to position [98, 0]
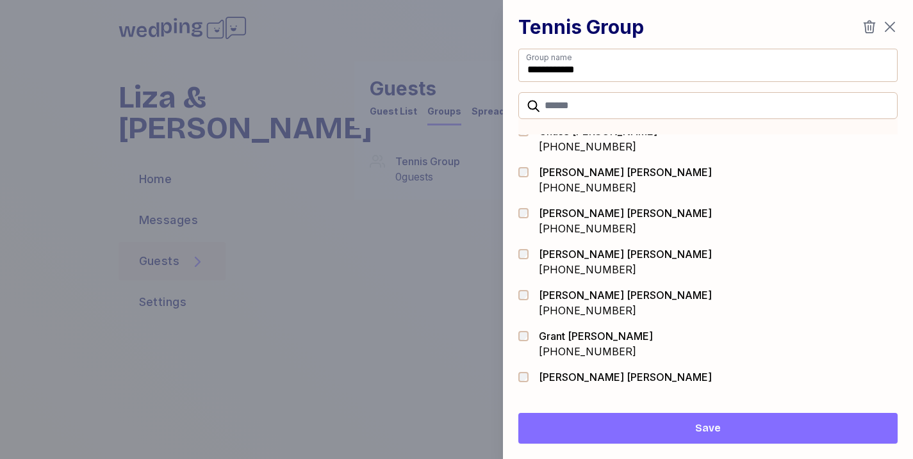
click at [525, 328] on div "[PERSON_NAME] [PHONE_NUMBER]" at bounding box center [707, 344] width 379 height 41
click at [527, 357] on div at bounding box center [527, 344] width 18 height 31
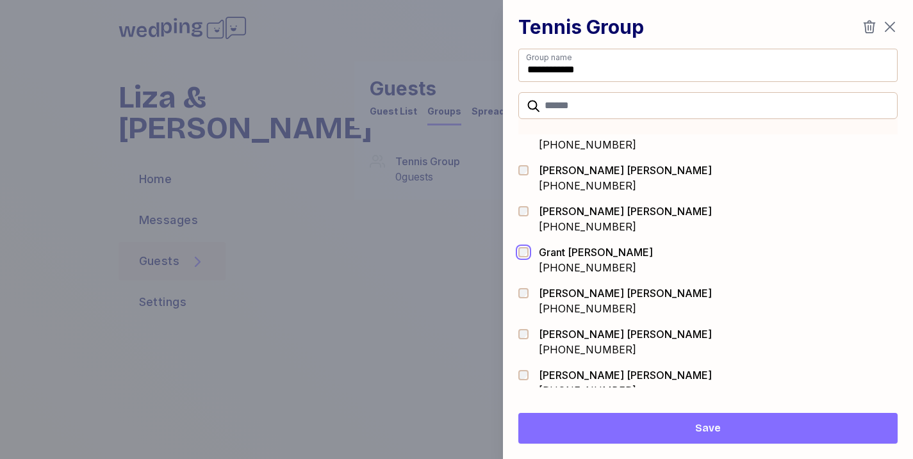
scroll to position [183, 0]
click at [527, 364] on div "[PERSON_NAME] [PHONE_NUMBER]" at bounding box center [707, 382] width 379 height 41
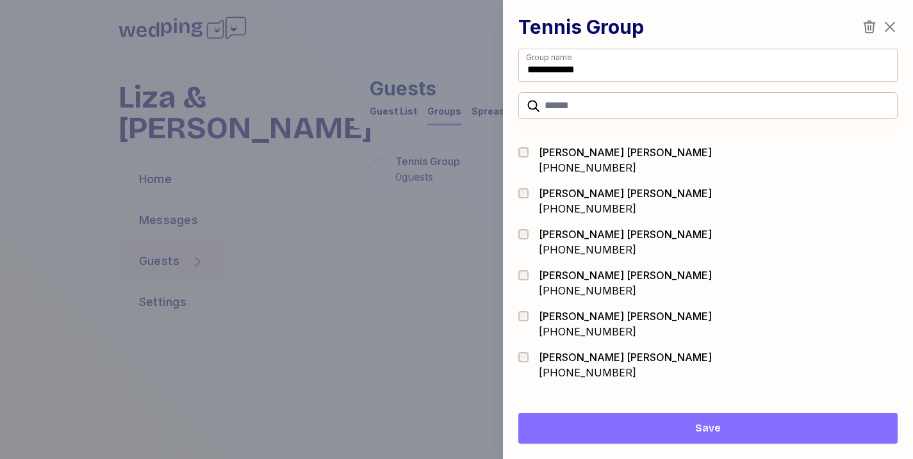
scroll to position [329, 0]
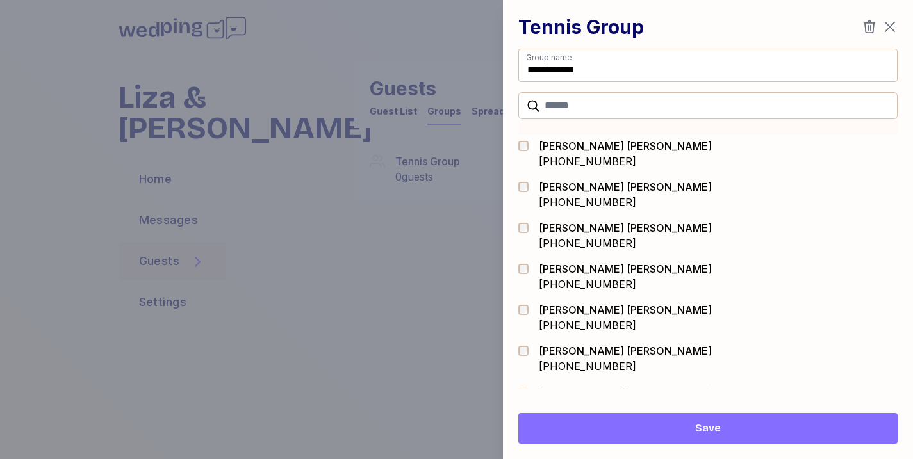
click at [525, 277] on div at bounding box center [527, 276] width 18 height 31
click at [525, 302] on div at bounding box center [527, 317] width 18 height 31
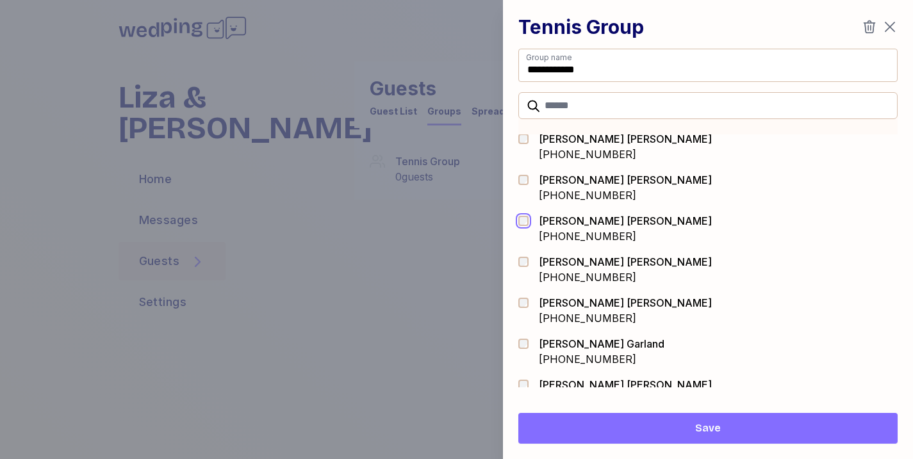
scroll to position [466, 0]
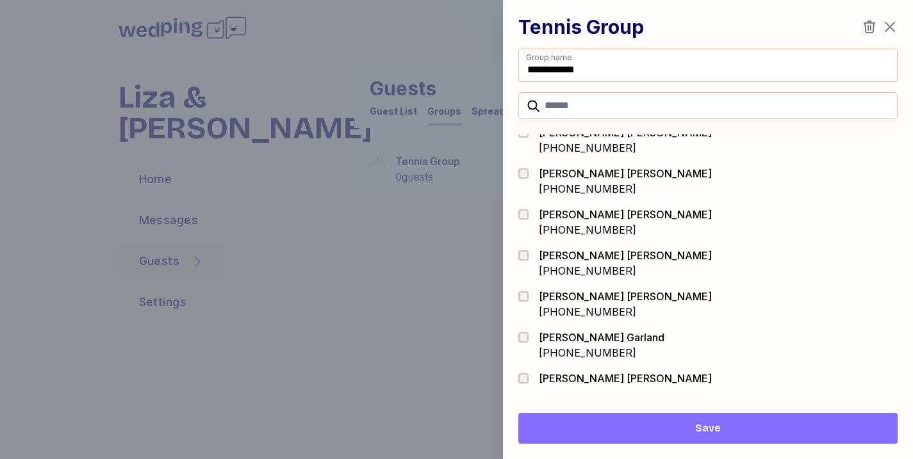
click at [522, 261] on div at bounding box center [527, 263] width 18 height 31
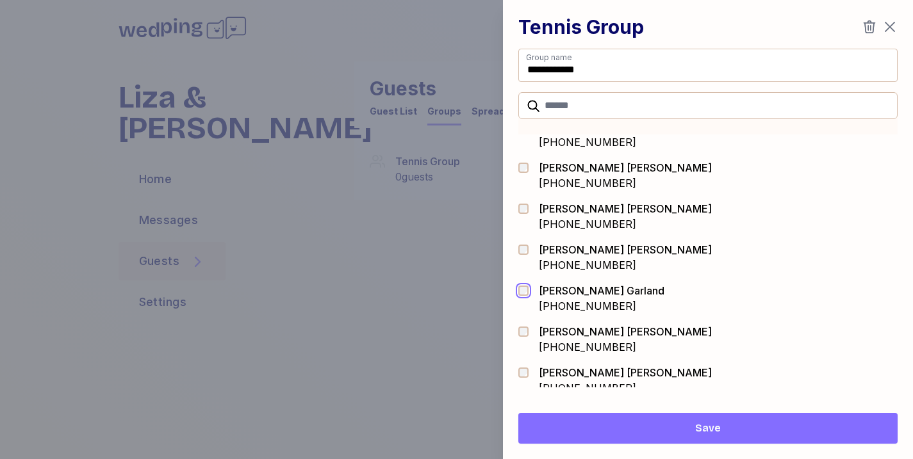
scroll to position [530, 0]
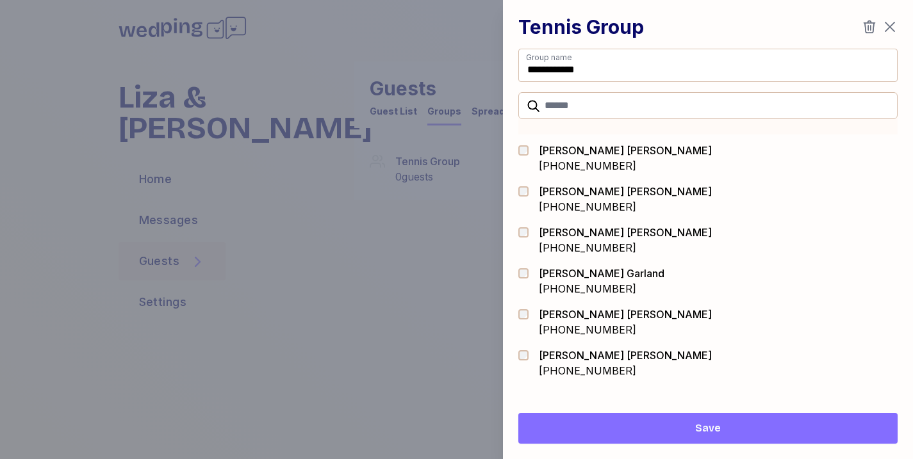
click at [522, 365] on div at bounding box center [527, 363] width 18 height 31
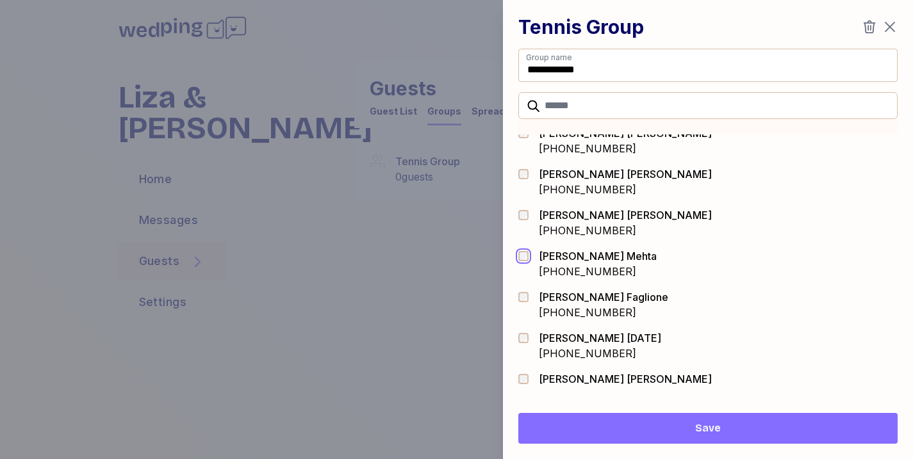
scroll to position [717, 0]
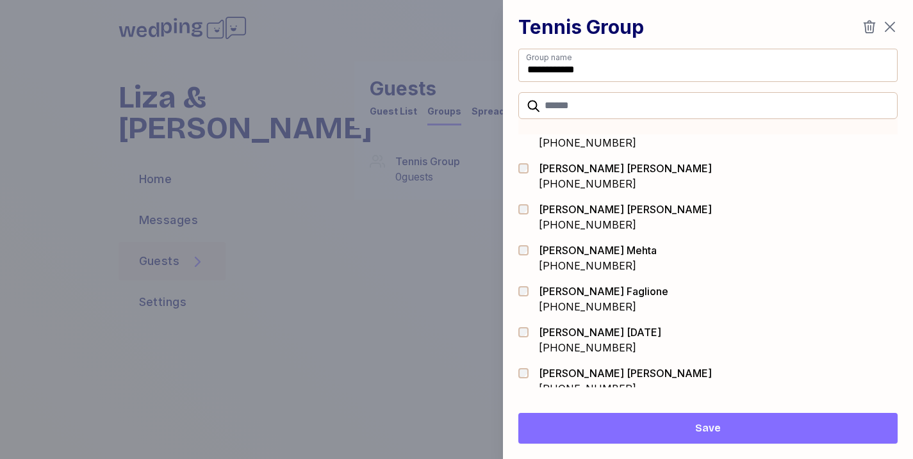
click at [524, 326] on div at bounding box center [527, 340] width 18 height 31
click at [529, 374] on div at bounding box center [527, 373] width 18 height 10
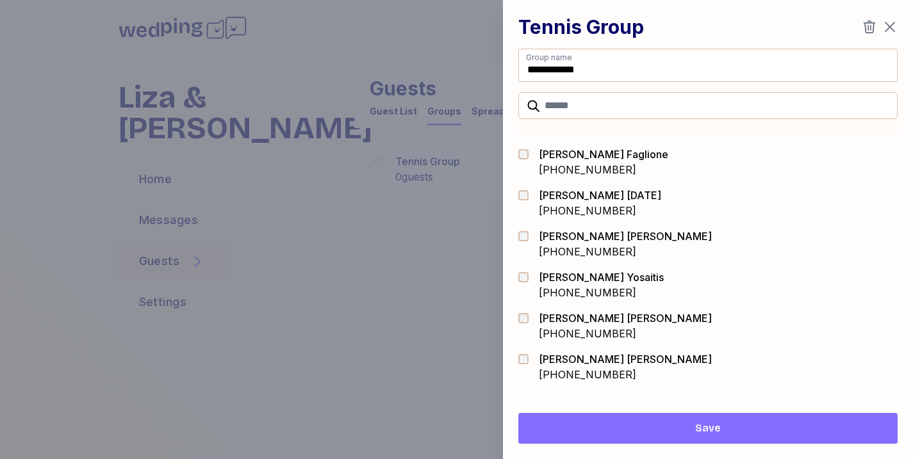
scroll to position [877, 0]
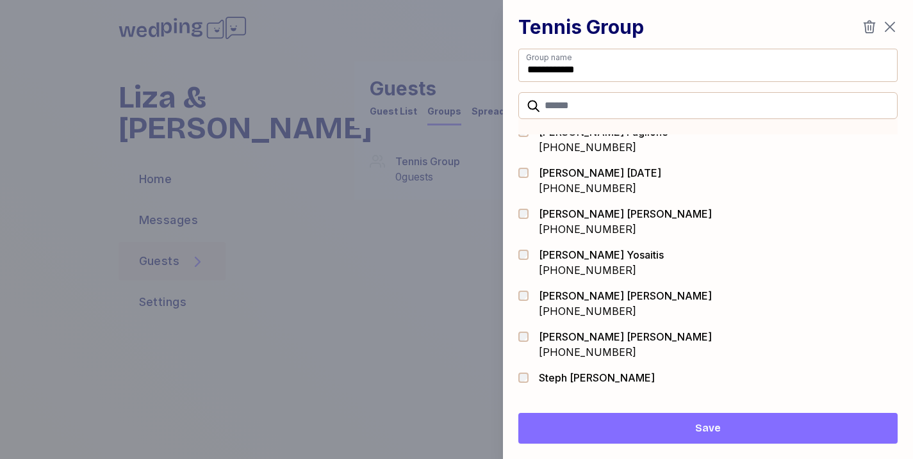
click at [526, 325] on div "[PERSON_NAME] [PHONE_NUMBER]" at bounding box center [707, 344] width 379 height 41
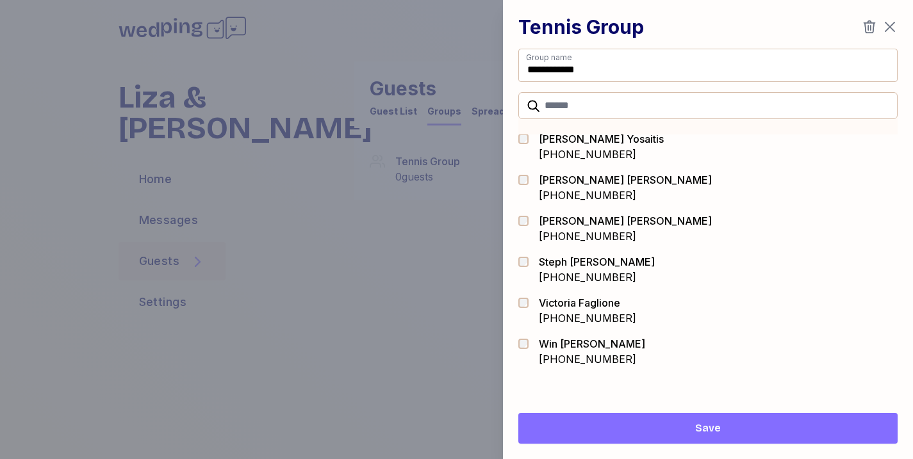
click at [522, 309] on div at bounding box center [527, 310] width 18 height 31
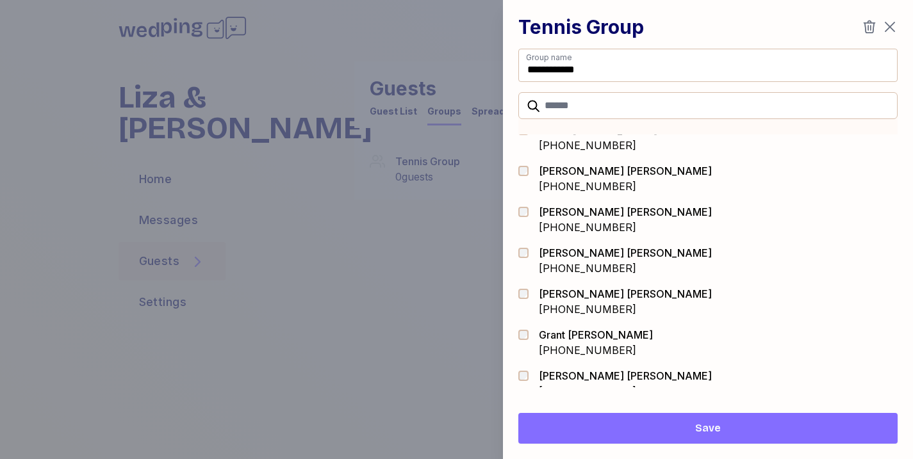
scroll to position [0, 0]
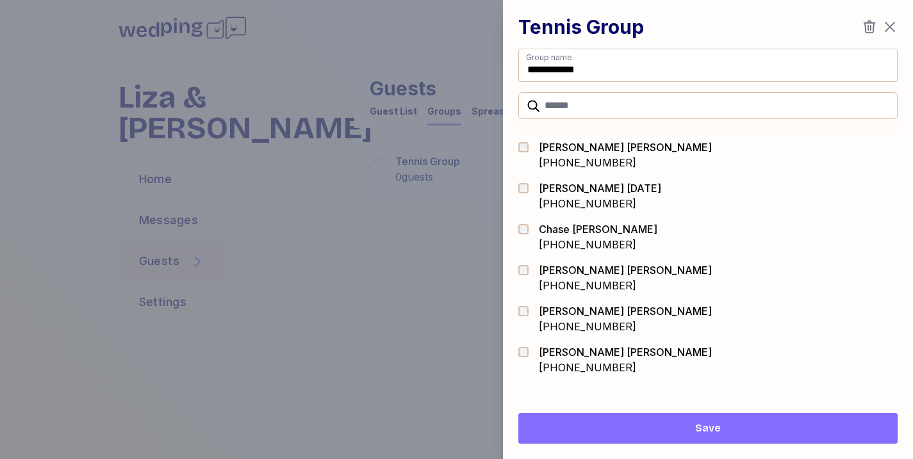
click at [684, 423] on span "Save" at bounding box center [708, 428] width 359 height 15
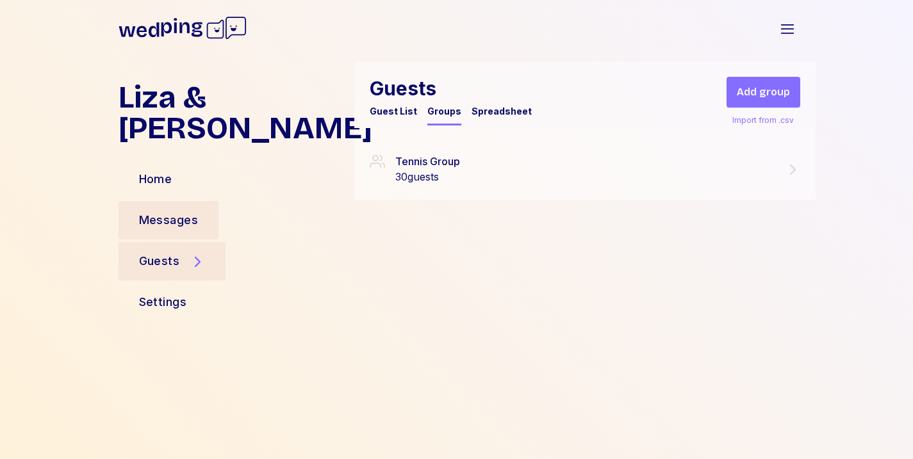
click at [201, 201] on div "Messages" at bounding box center [169, 220] width 101 height 38
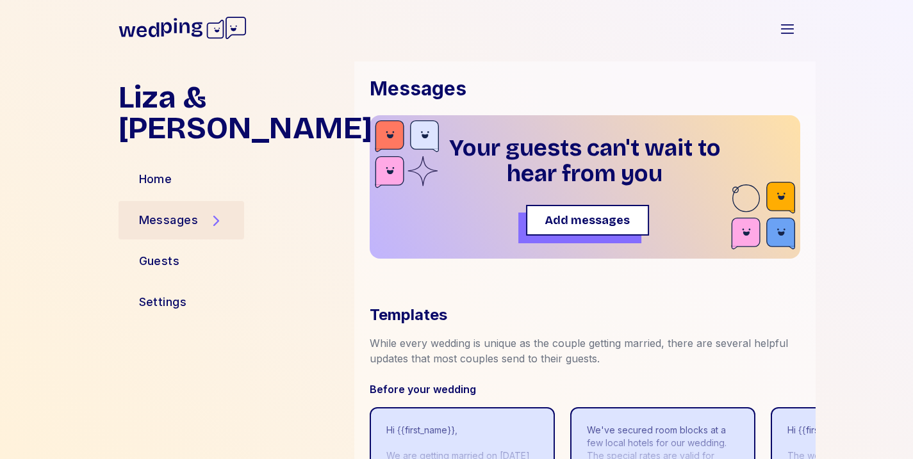
click at [610, 220] on span "Add messages" at bounding box center [587, 220] width 85 height 18
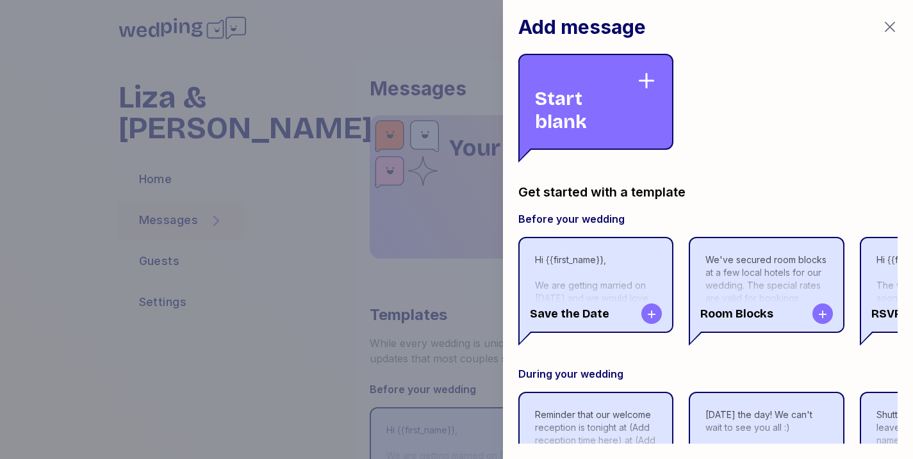
click at [613, 83] on div "Start blank" at bounding box center [585, 101] width 101 height 63
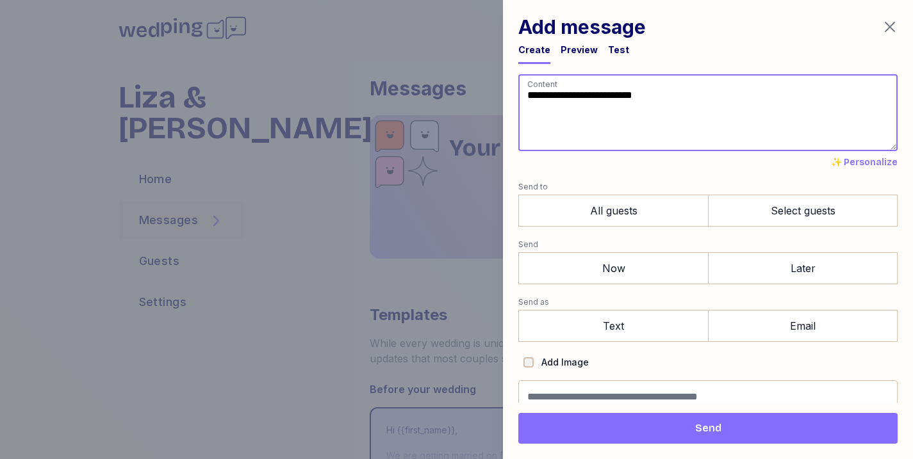
paste textarea "**********"
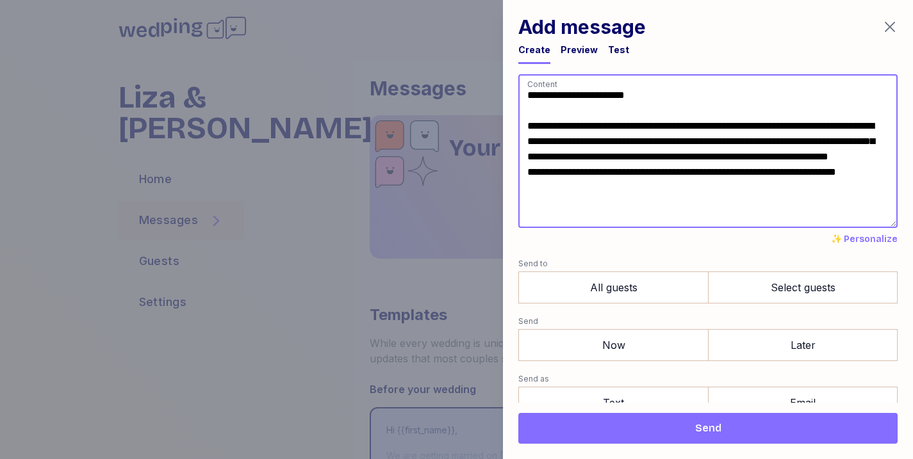
click at [735, 169] on textarea "**********" at bounding box center [707, 151] width 379 height 154
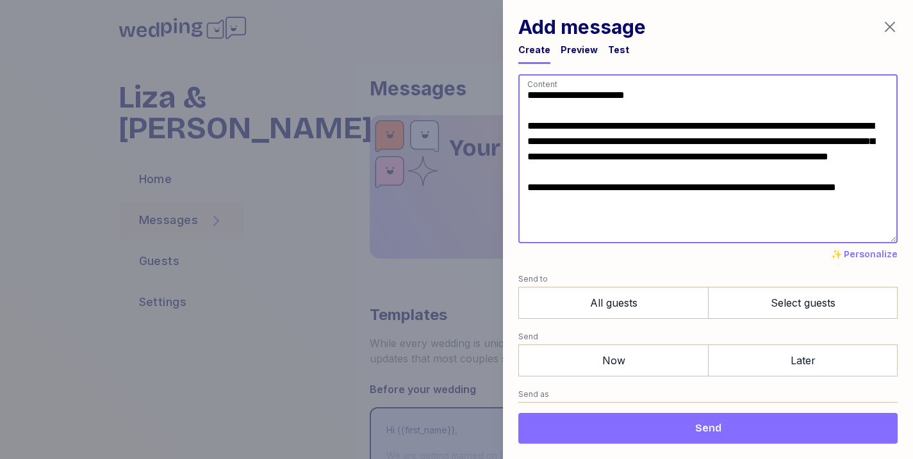
paste textarea "**********"
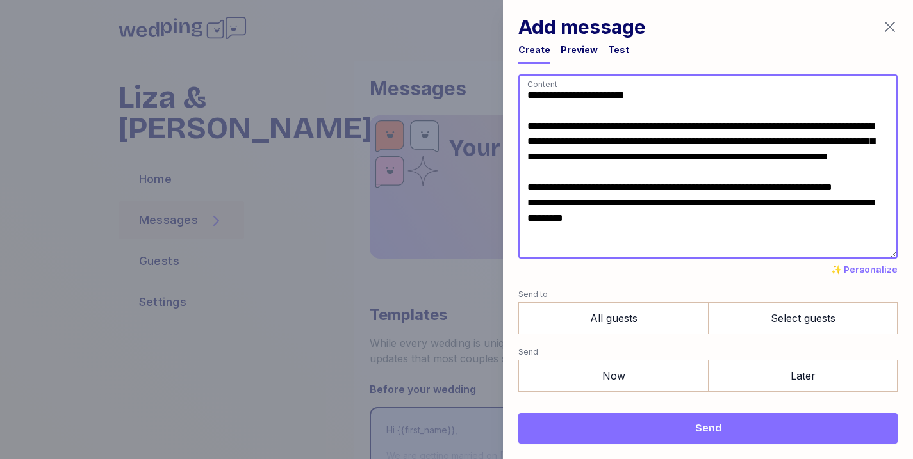
click at [585, 218] on textarea "**********" at bounding box center [707, 166] width 379 height 185
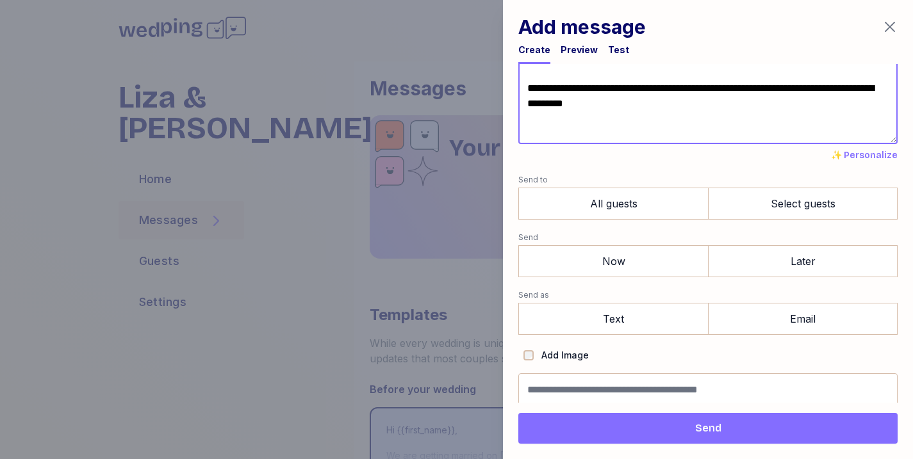
scroll to position [134, 0]
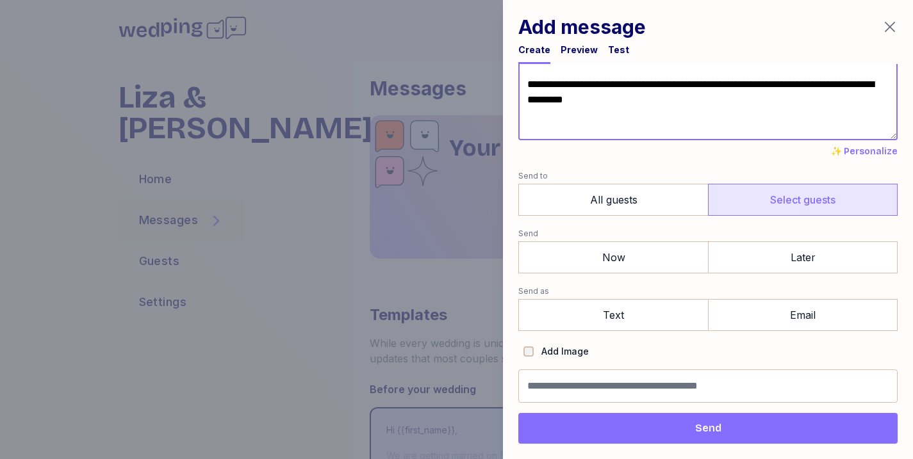
type textarea "**********"
click at [763, 205] on label "Select guests" at bounding box center [803, 200] width 190 height 32
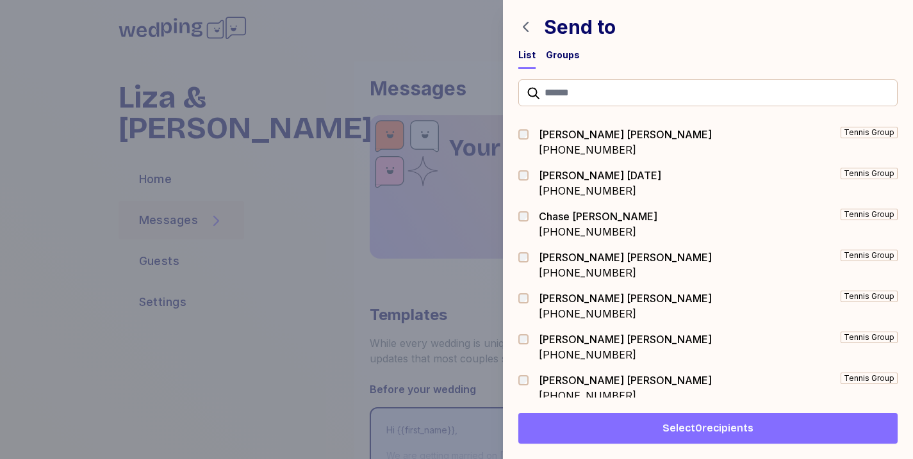
click at [561, 51] on div "Groups" at bounding box center [563, 55] width 34 height 13
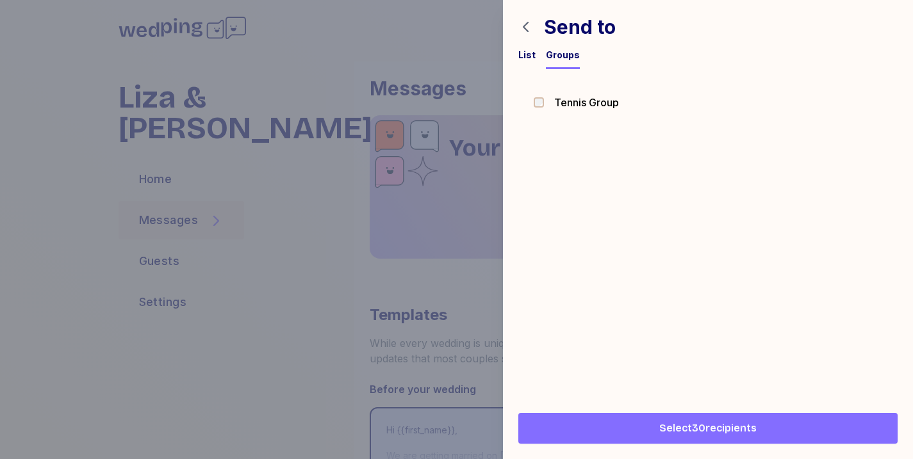
click at [700, 424] on span "Select 30 recipients" at bounding box center [707, 428] width 97 height 15
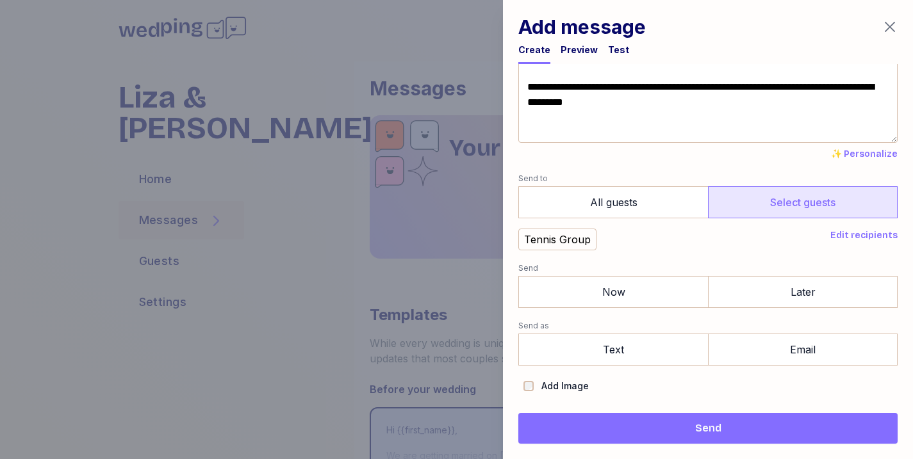
scroll to position [166, 0]
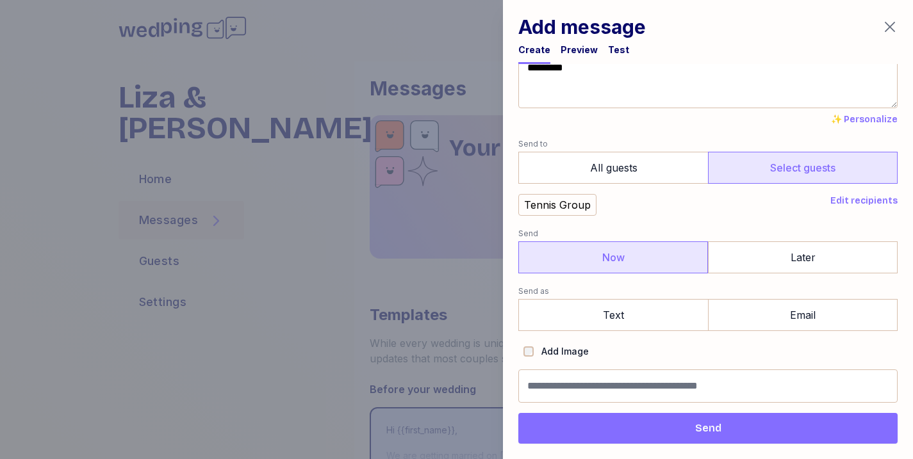
click at [660, 261] on label "Now" at bounding box center [613, 258] width 190 height 32
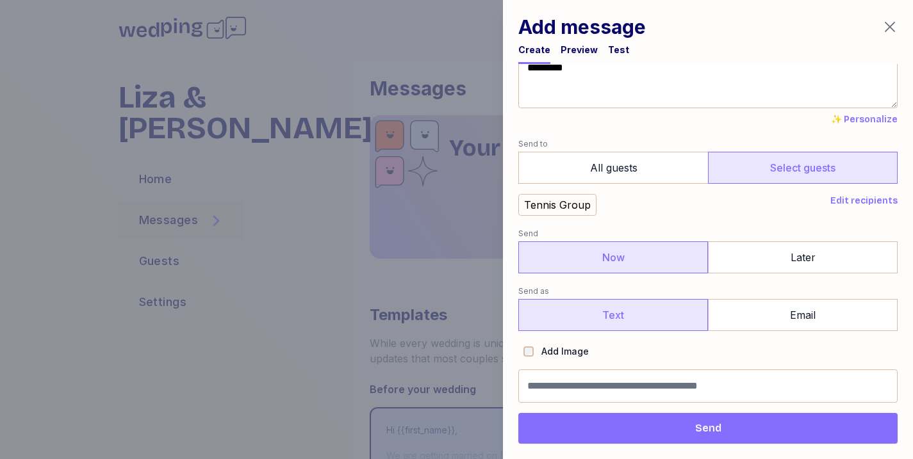
click at [637, 315] on label "Text" at bounding box center [613, 315] width 190 height 32
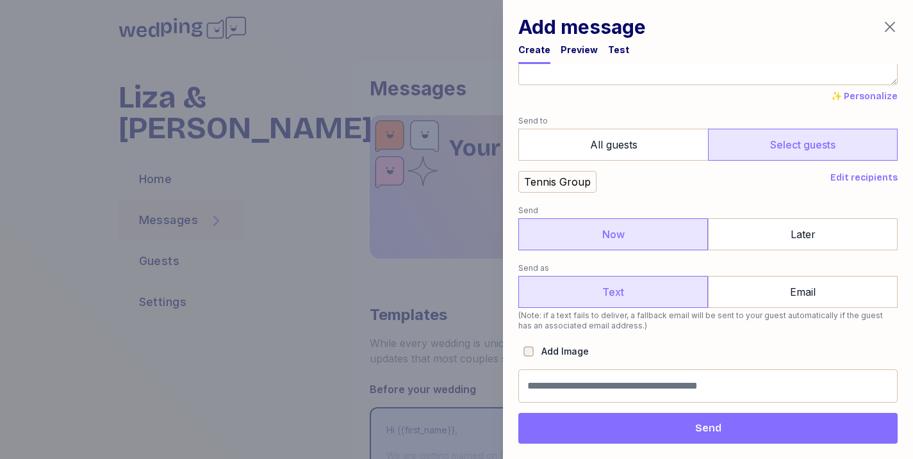
scroll to position [0, 0]
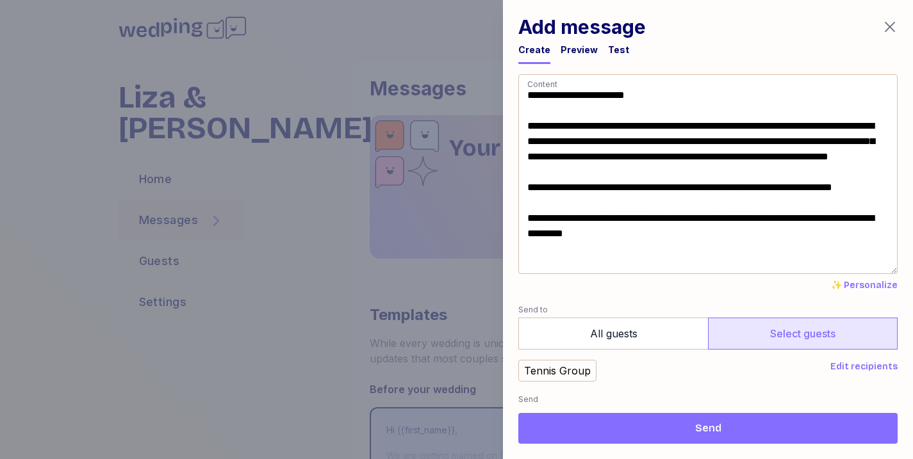
click at [567, 44] on div "Preview" at bounding box center [579, 50] width 37 height 13
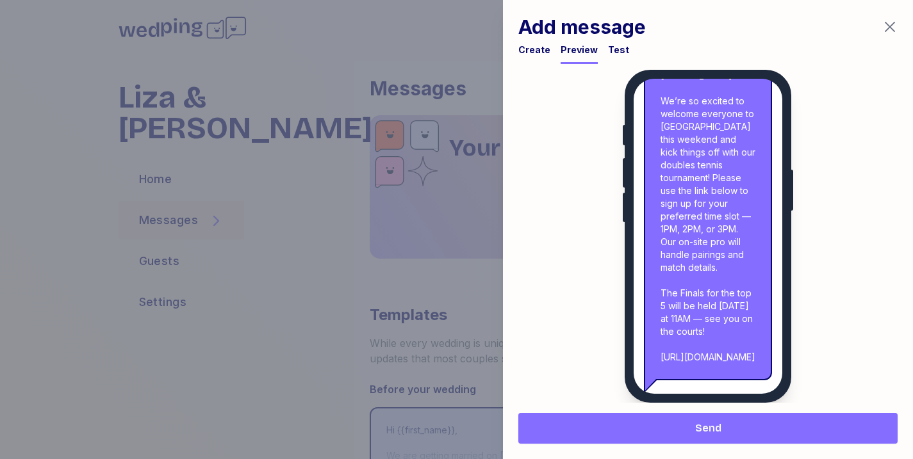
scroll to position [72, 0]
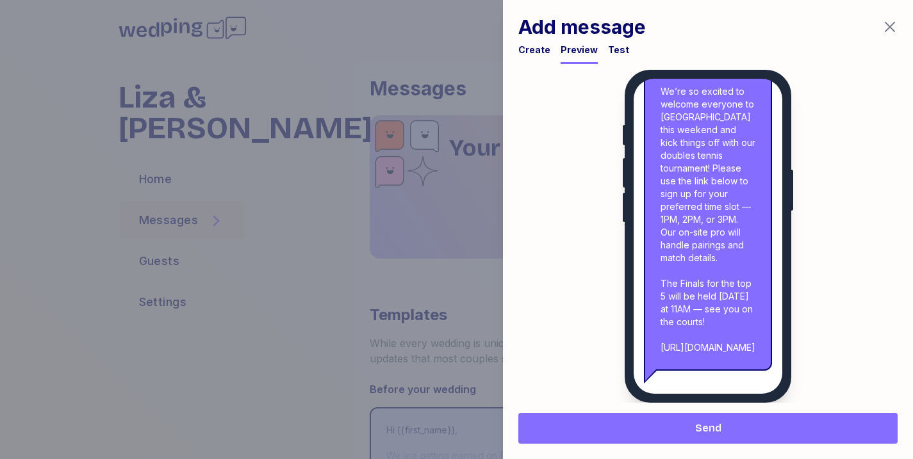
click at [691, 336] on div "Message from Liza & [PERSON_NAME]: We’re so excited to welcome everyone to [GEO…" at bounding box center [708, 200] width 128 height 341
click at [534, 47] on div "Create" at bounding box center [534, 50] width 32 height 13
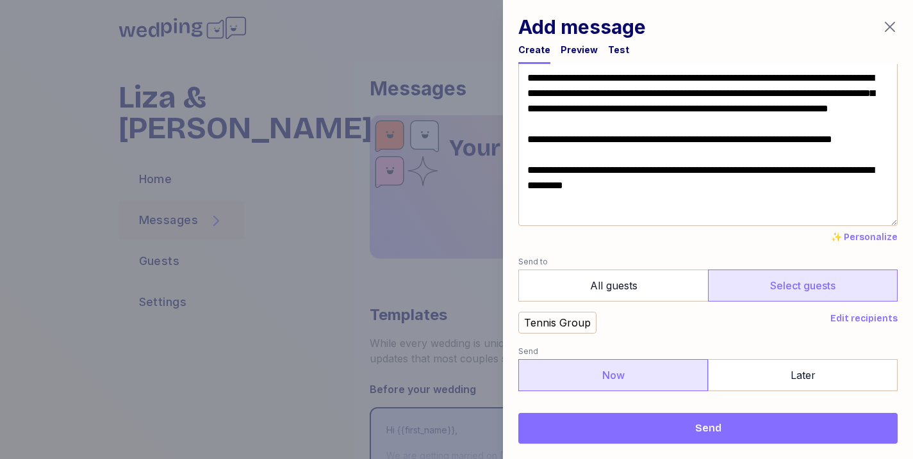
scroll to position [0, 0]
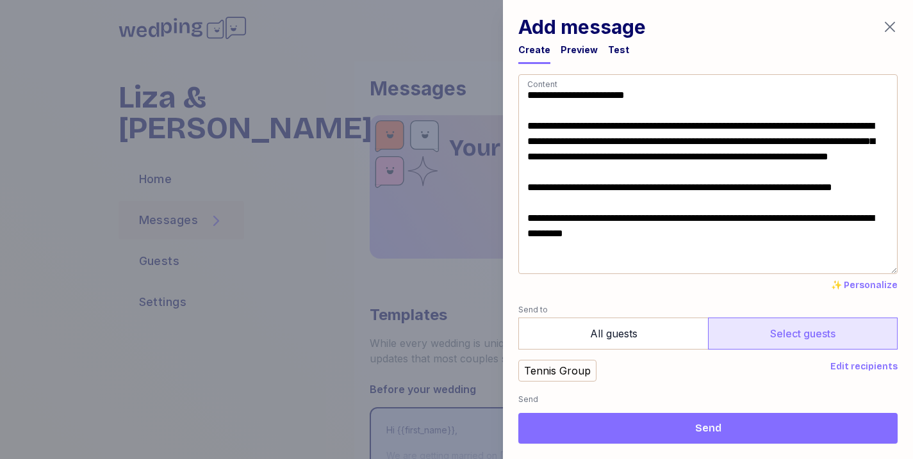
drag, startPoint x: 778, startPoint y: 266, endPoint x: 497, endPoint y: 243, distance: 282.3
click at [497, 243] on div "**********" at bounding box center [456, 229] width 913 height 459
click at [547, 233] on textarea "**********" at bounding box center [707, 174] width 379 height 200
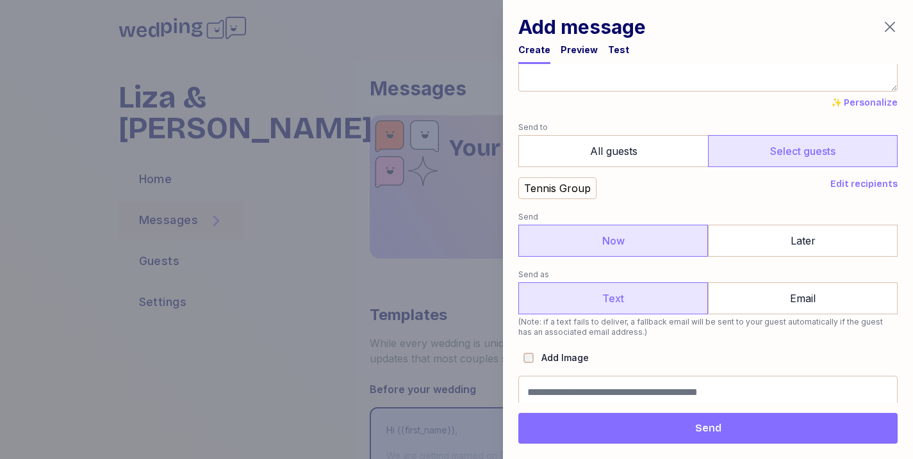
scroll to position [189, 0]
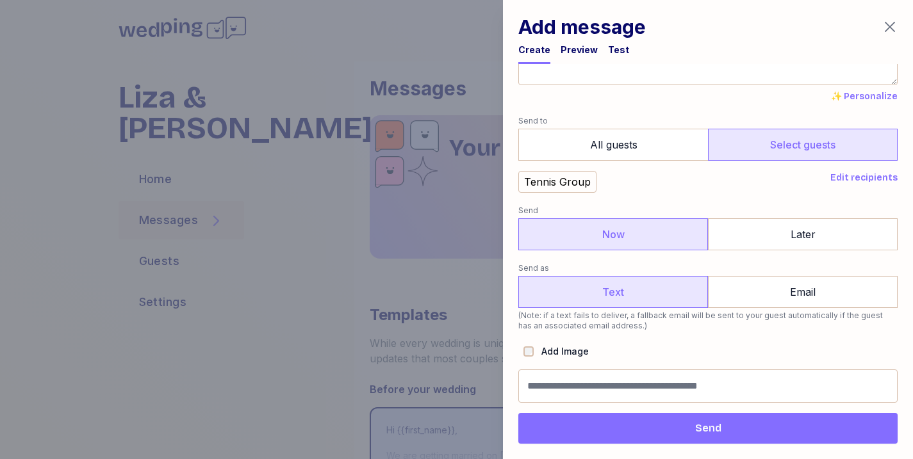
click at [671, 427] on span "Send" at bounding box center [708, 428] width 359 height 15
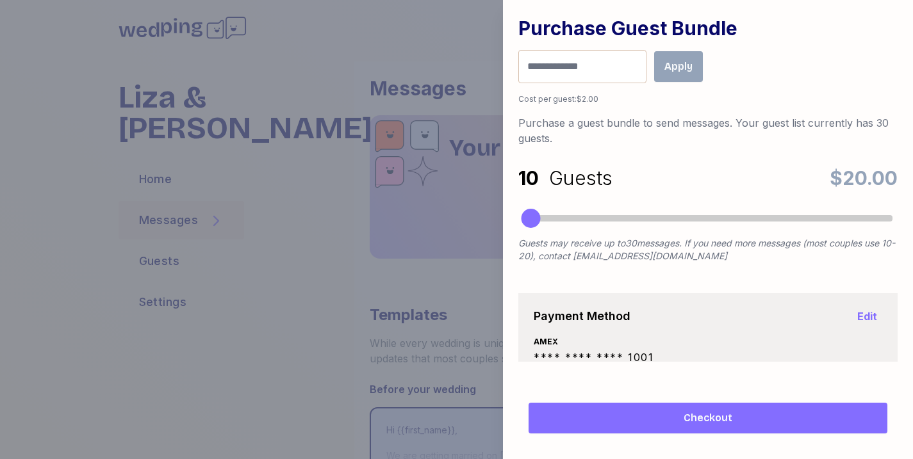
scroll to position [25, 0]
drag, startPoint x: 530, startPoint y: 219, endPoint x: 549, endPoint y: 219, distance: 19.2
click at [549, 219] on div "Accessibility label" at bounding box center [545, 217] width 19 height 19
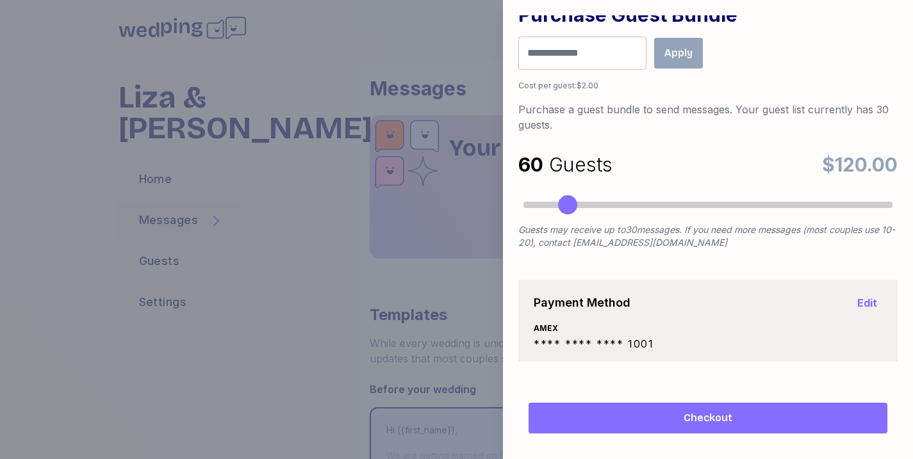
drag, startPoint x: 547, startPoint y: 202, endPoint x: 567, endPoint y: 203, distance: 19.2
click at [567, 203] on div "Accessibility label" at bounding box center [567, 204] width 19 height 19
click at [674, 414] on span "Checkout" at bounding box center [708, 418] width 338 height 15
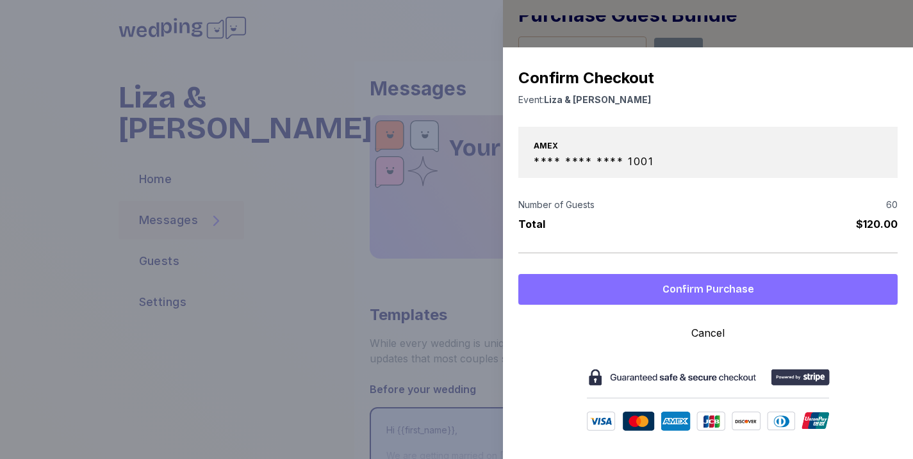
click at [712, 288] on span "Confirm Purchase" at bounding box center [709, 289] width 92 height 15
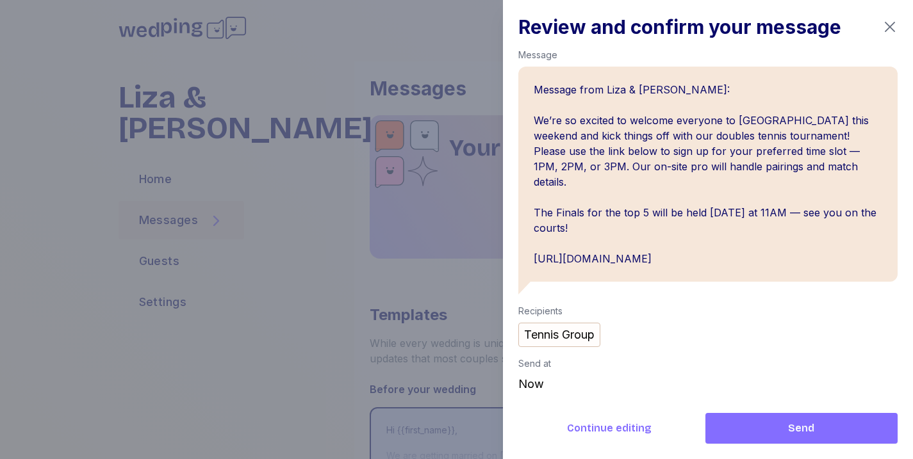
click at [591, 427] on span "Continue editing" at bounding box center [609, 428] width 85 height 15
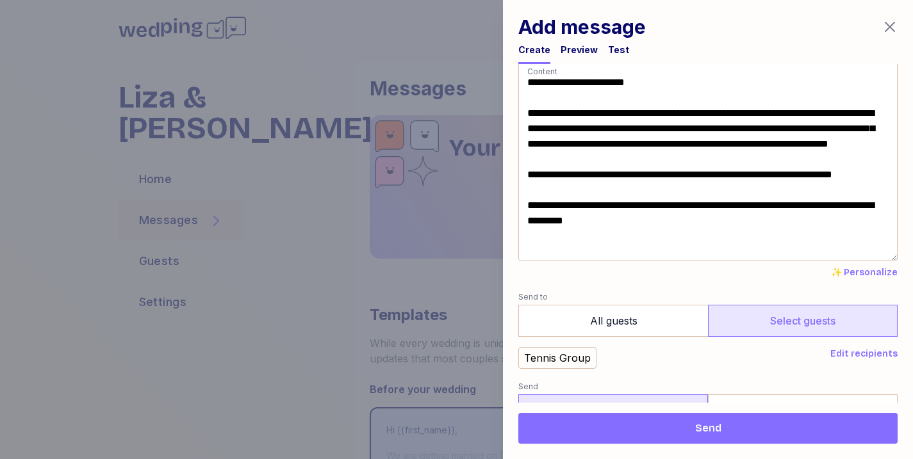
scroll to position [0, 0]
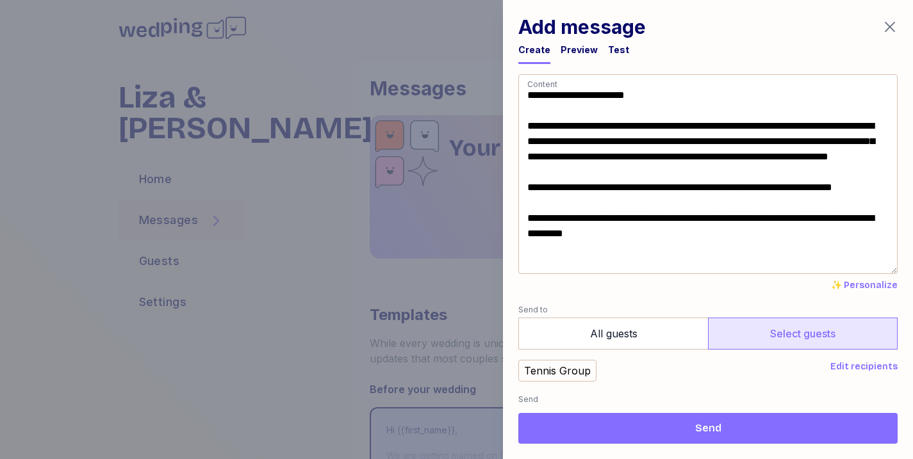
click at [616, 54] on div "Test" at bounding box center [618, 50] width 21 height 13
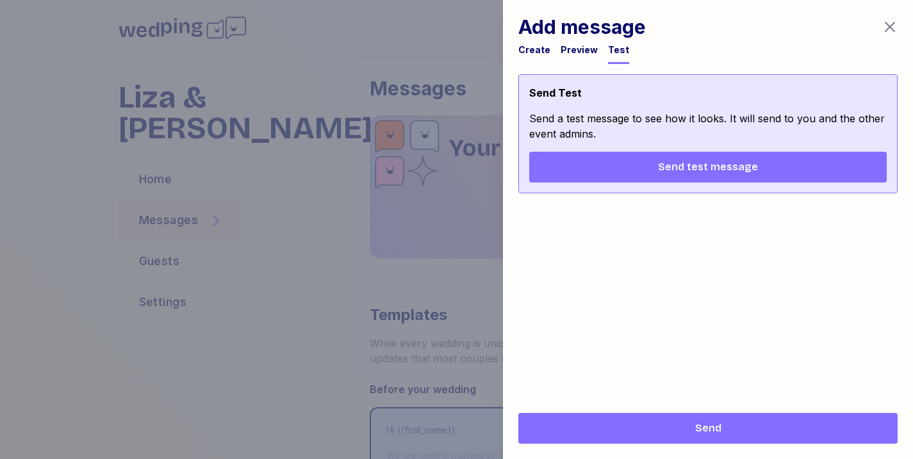
click at [640, 161] on span "Send test message" at bounding box center [708, 167] width 337 height 15
click at [533, 54] on div "Create" at bounding box center [534, 50] width 32 height 13
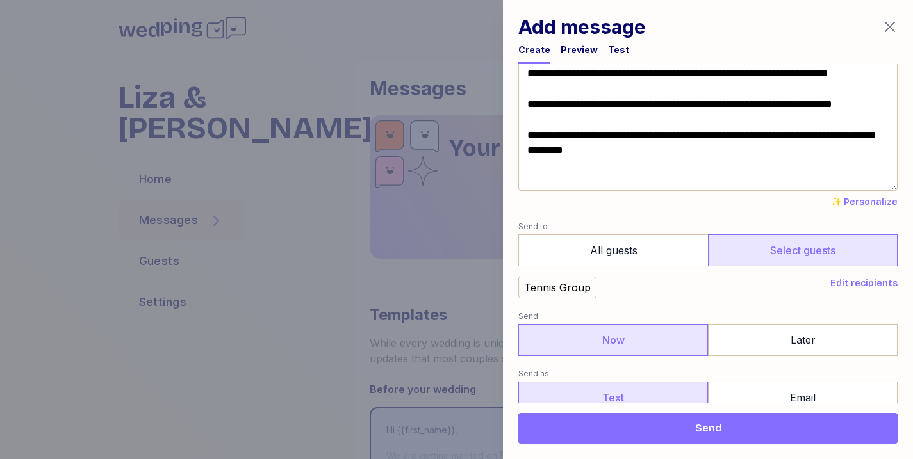
scroll to position [87, 0]
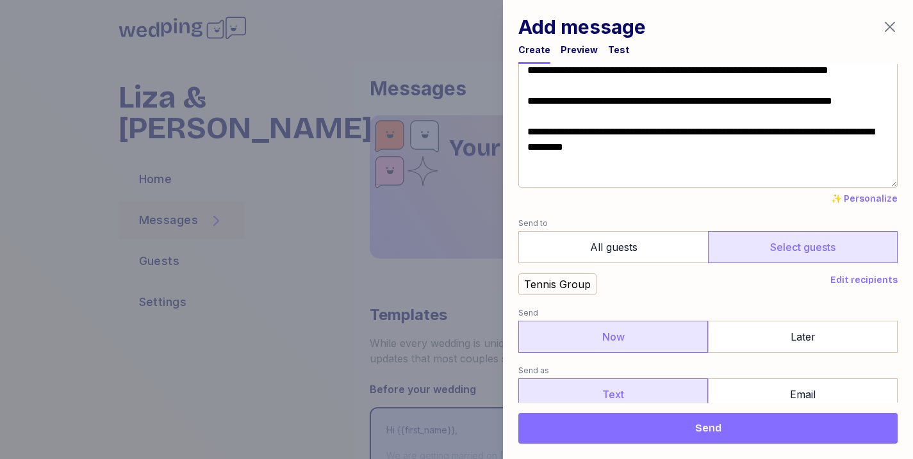
click at [712, 72] on textarea "**********" at bounding box center [707, 88] width 379 height 200
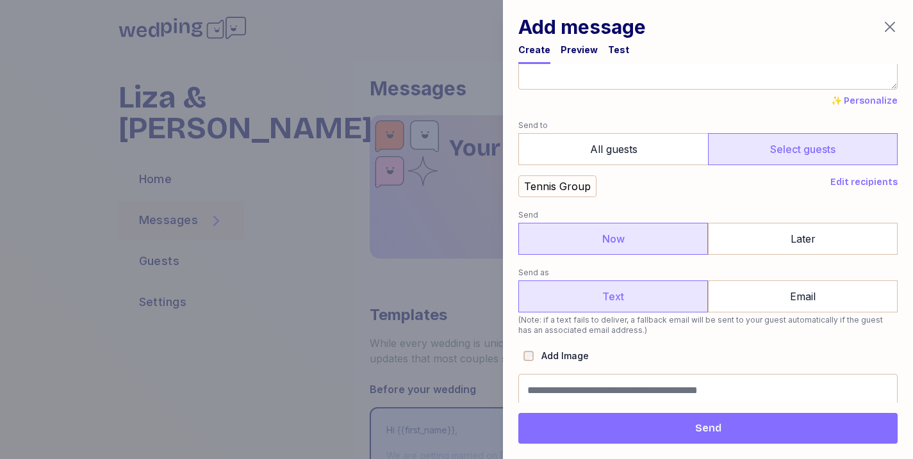
scroll to position [189, 0]
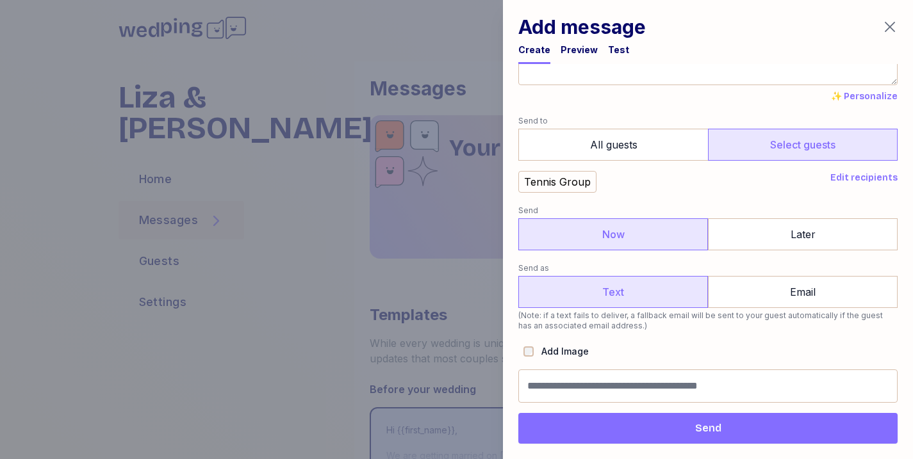
type textarea "**********"
click at [702, 429] on span "Send" at bounding box center [708, 428] width 26 height 15
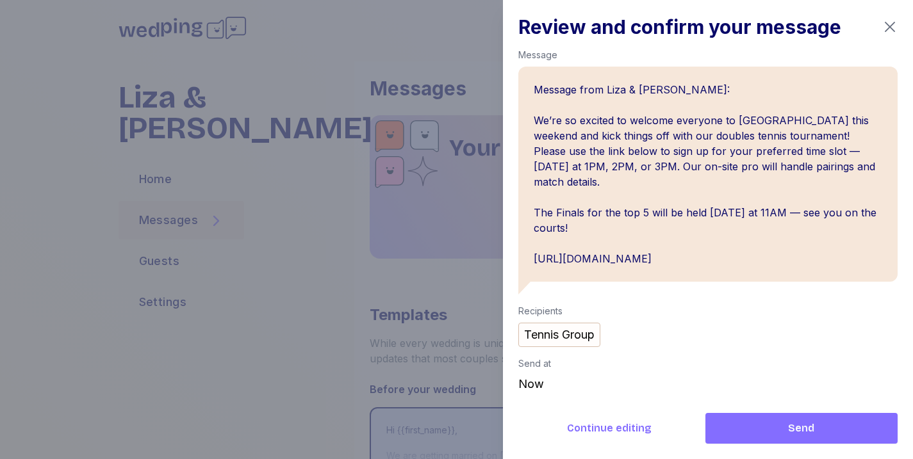
click at [732, 428] on span "Send" at bounding box center [802, 428] width 172 height 15
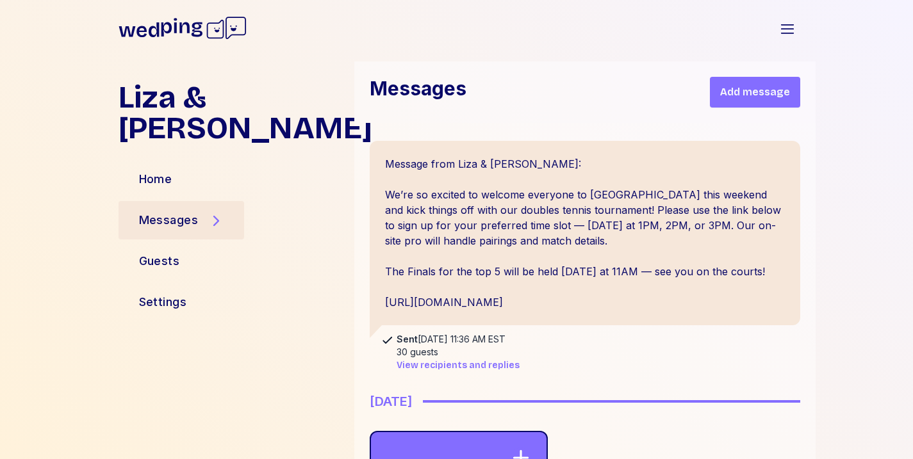
click at [217, 164] on div "Home" at bounding box center [232, 179] width 226 height 31
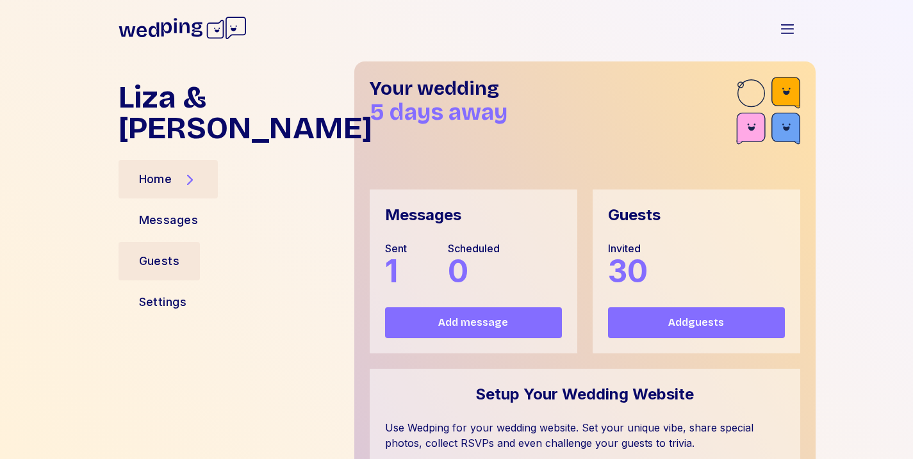
click at [192, 242] on div "Guests" at bounding box center [160, 261] width 82 height 38
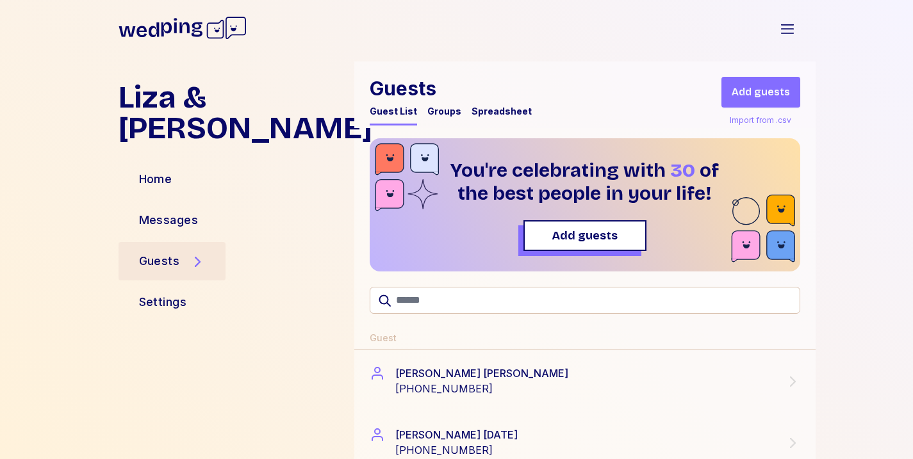
click at [456, 101] on div "Guests Guest List Groups Spreadsheet" at bounding box center [451, 101] width 162 height 49
click at [446, 108] on div "Groups" at bounding box center [444, 111] width 34 height 13
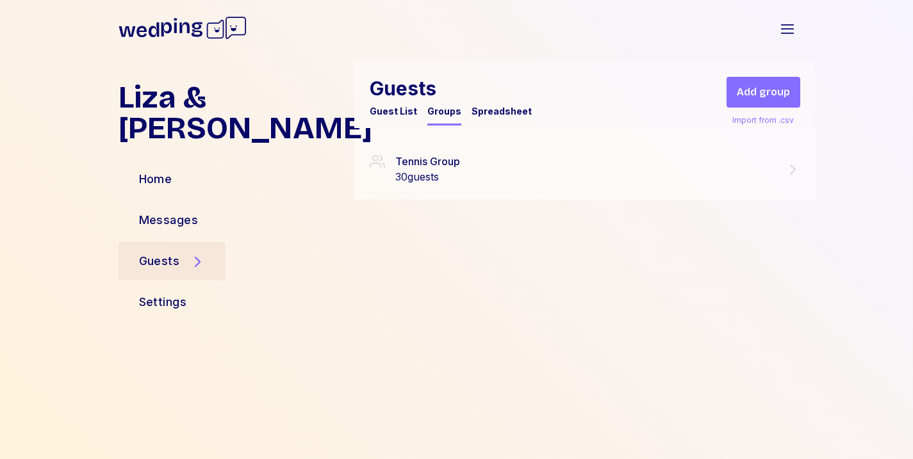
click at [754, 120] on div "Import from .csv" at bounding box center [763, 120] width 67 height 15
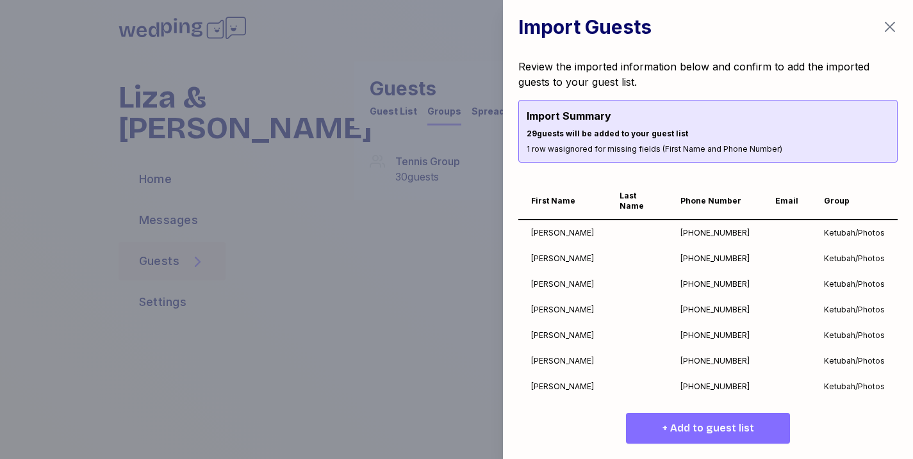
click at [714, 418] on button "+ Add to guest list" at bounding box center [708, 428] width 164 height 31
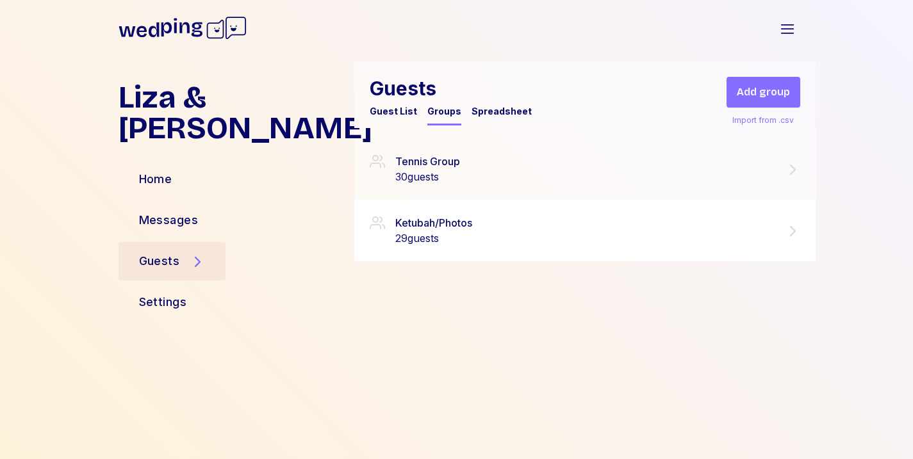
click at [621, 221] on div "Ketubah/Photos 29 guests" at bounding box center [585, 230] width 431 height 31
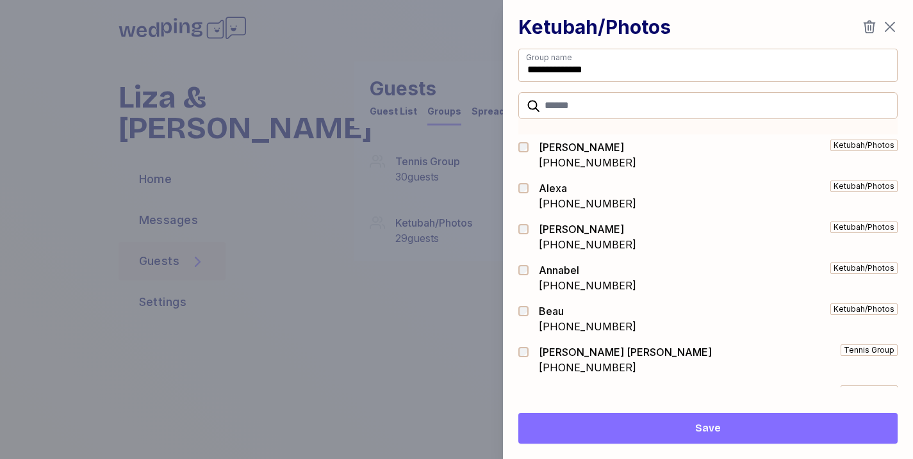
click at [451, 277] on div at bounding box center [456, 229] width 913 height 459
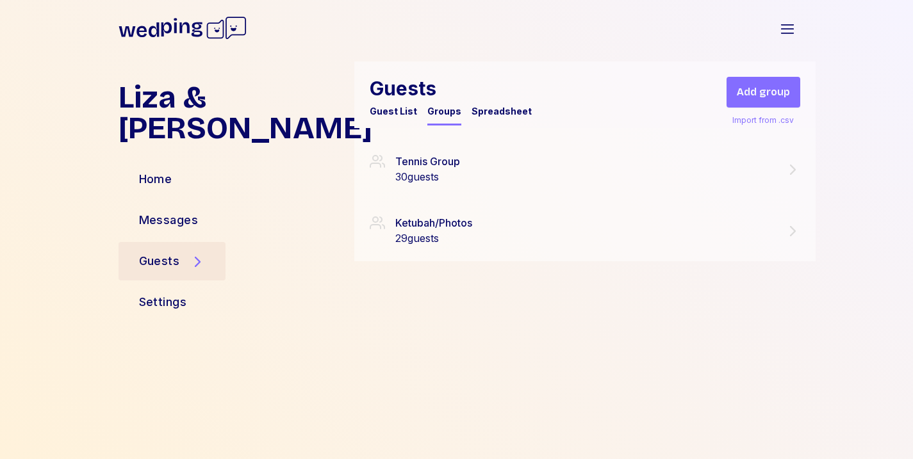
click at [392, 106] on div "Guest List" at bounding box center [393, 111] width 47 height 13
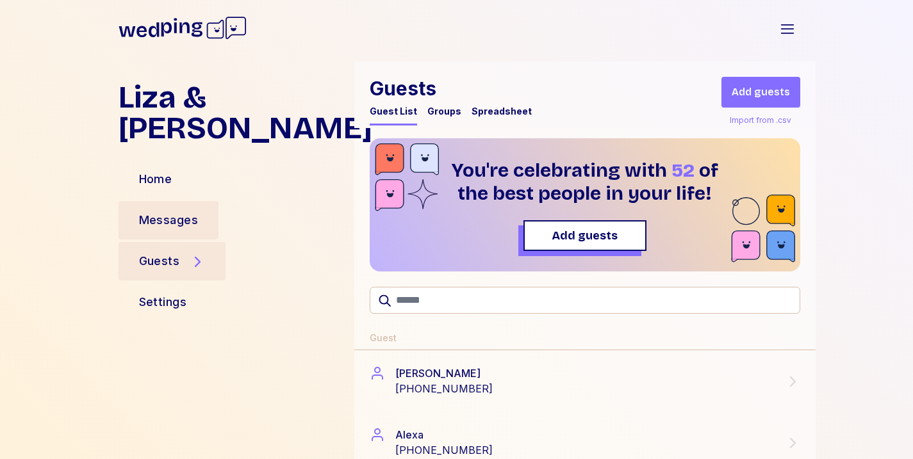
click at [240, 205] on div "Messages" at bounding box center [232, 220] width 226 height 31
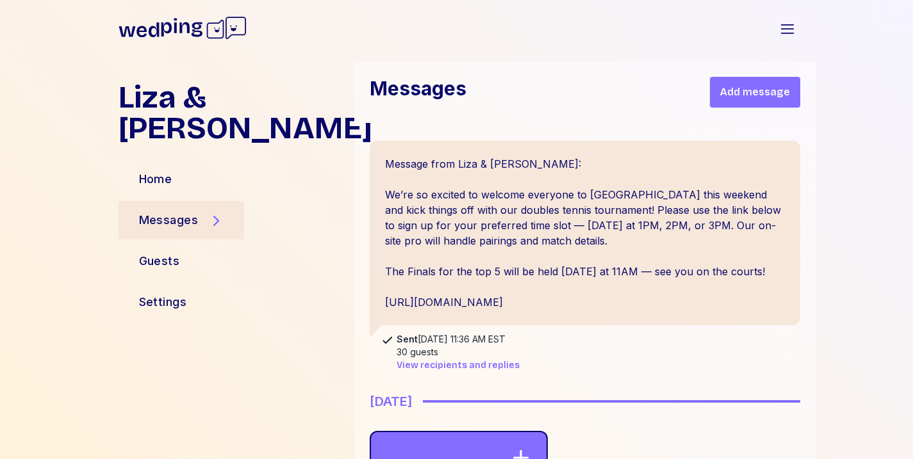
click at [765, 97] on span "Add message" at bounding box center [755, 92] width 70 height 15
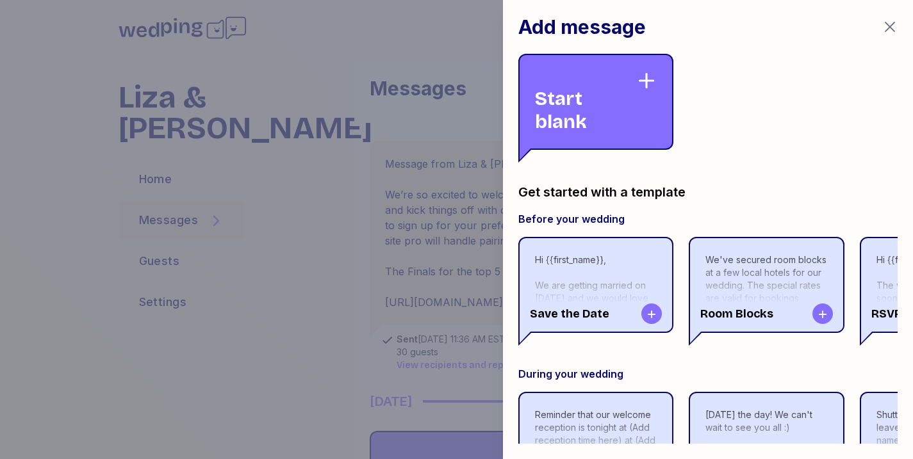
click at [540, 102] on div "Start blank" at bounding box center [585, 101] width 101 height 63
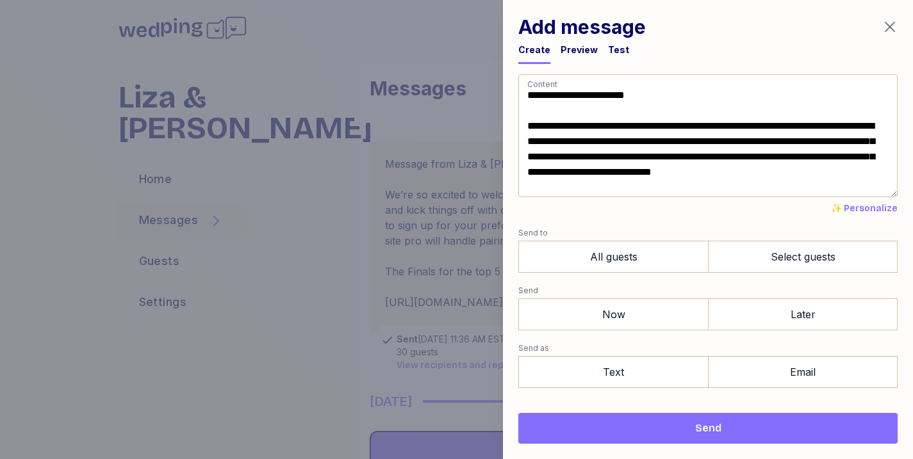
drag, startPoint x: 552, startPoint y: 138, endPoint x: 831, endPoint y: 123, distance: 279.2
click at [832, 123] on textarea "**********" at bounding box center [707, 135] width 379 height 123
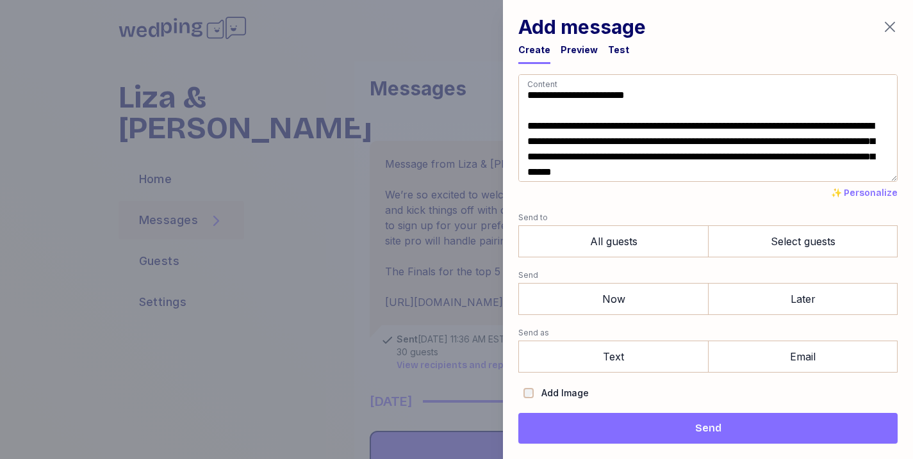
scroll to position [3, 0]
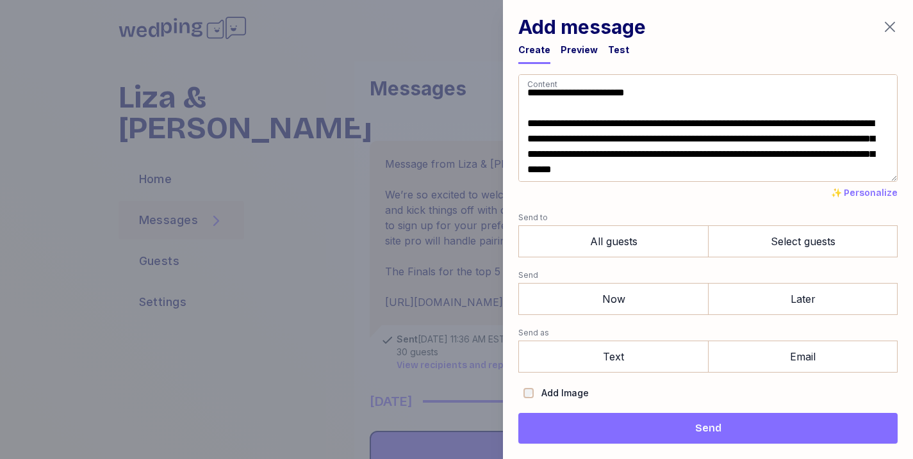
drag, startPoint x: 858, startPoint y: 175, endPoint x: 520, endPoint y: 119, distance: 342.3
click at [519, 117] on textarea "**********" at bounding box center [707, 128] width 379 height 108
type textarea "**********"
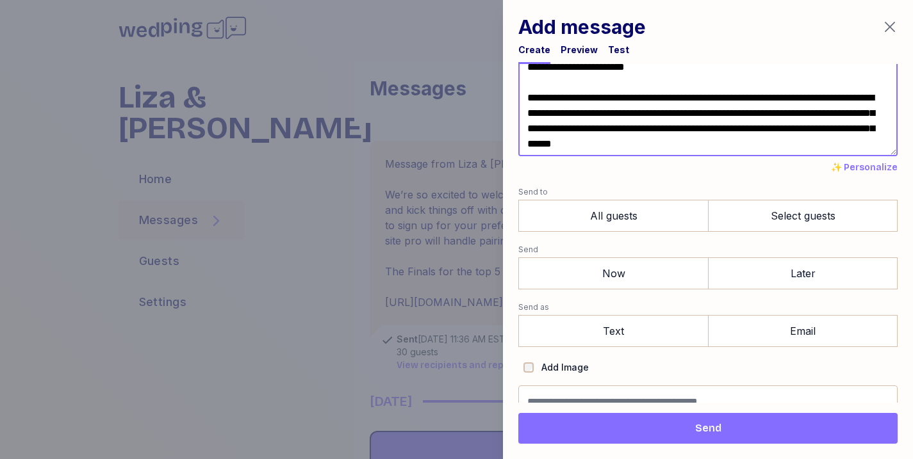
click at [634, 128] on textarea "**********" at bounding box center [707, 103] width 379 height 108
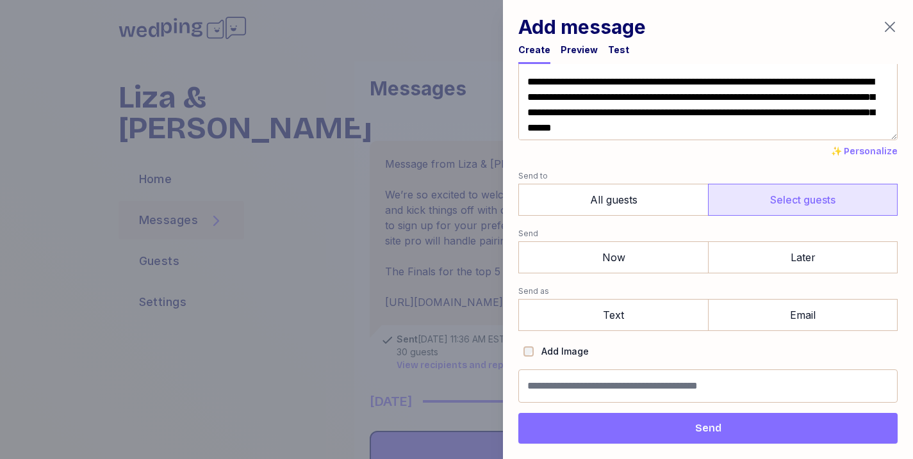
click at [751, 202] on label "Select guests" at bounding box center [803, 200] width 190 height 32
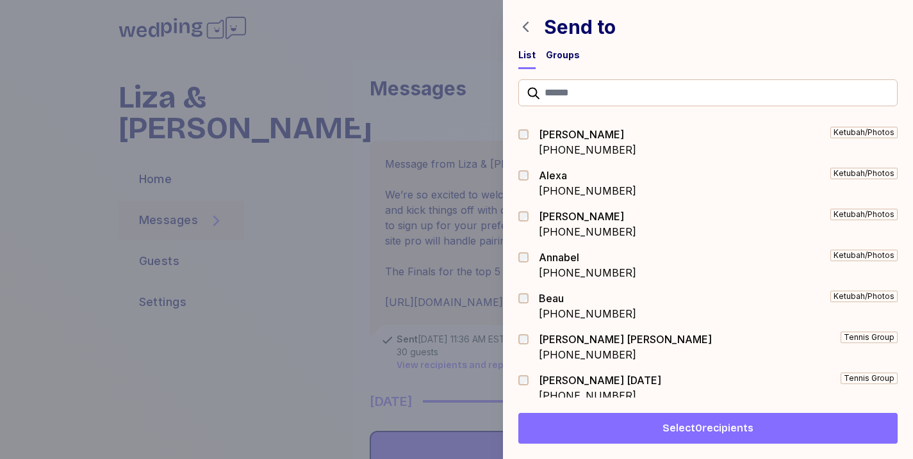
click at [565, 54] on div "Groups" at bounding box center [563, 55] width 34 height 13
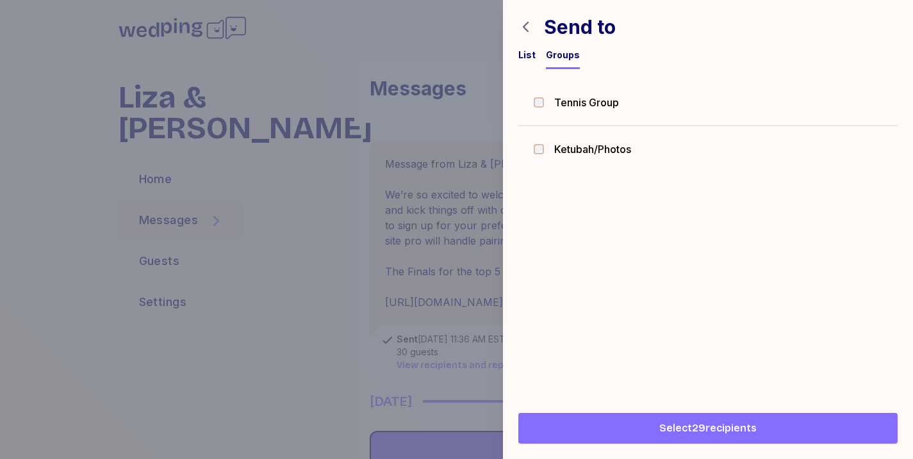
click at [723, 424] on span "Select 29 recipients" at bounding box center [707, 428] width 97 height 15
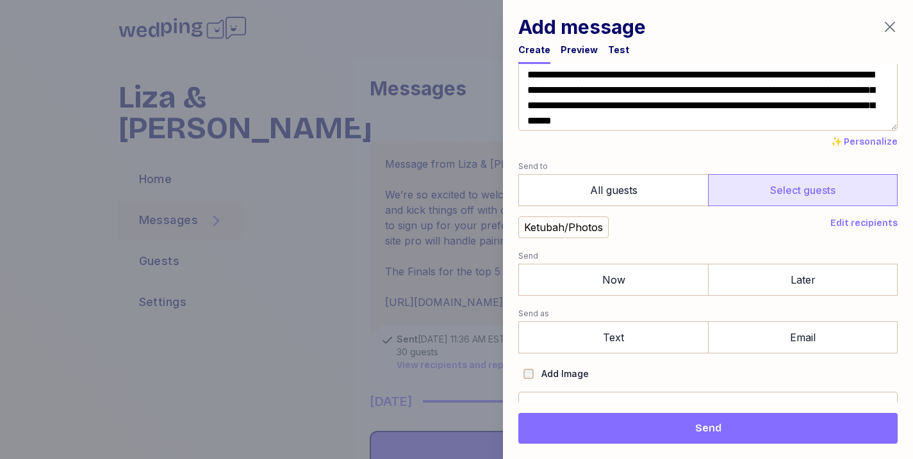
scroll to position [52, 0]
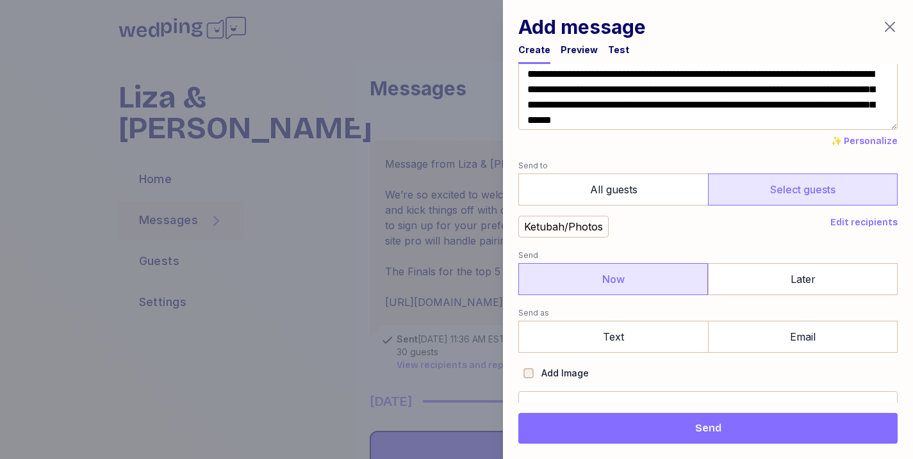
click at [644, 286] on label "Now" at bounding box center [613, 279] width 190 height 32
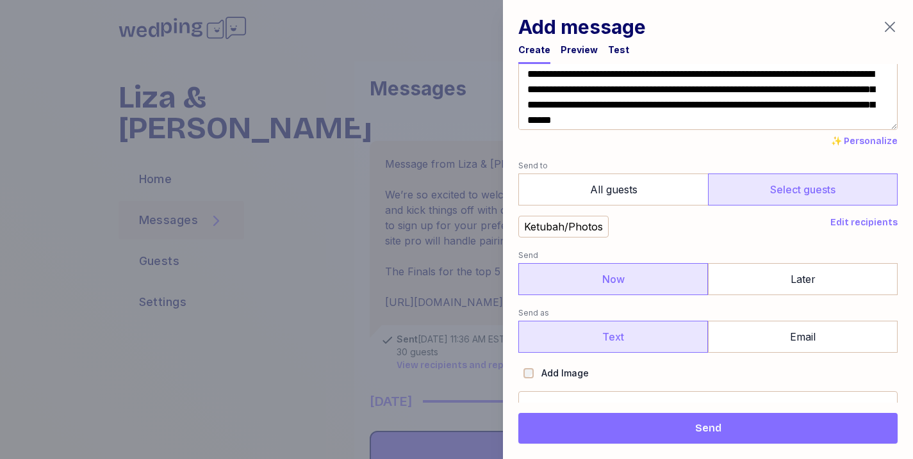
click at [636, 330] on label "Text" at bounding box center [613, 337] width 190 height 32
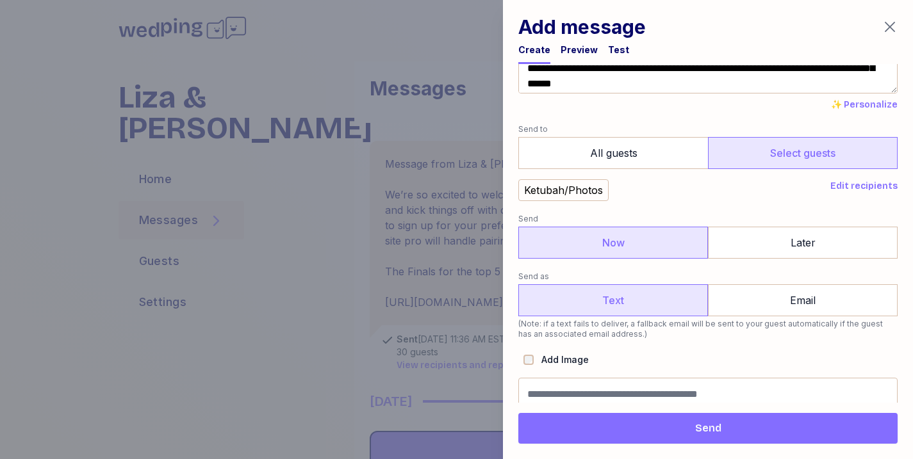
scroll to position [97, 0]
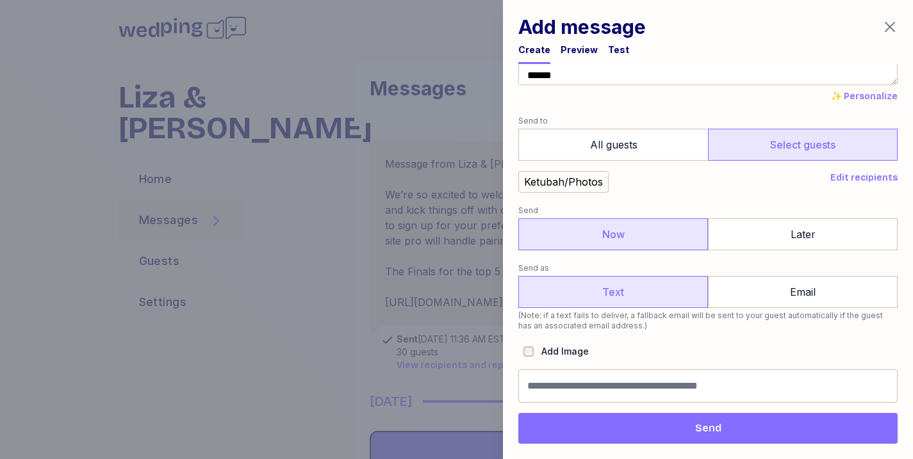
click at [561, 50] on div "Preview" at bounding box center [579, 50] width 37 height 13
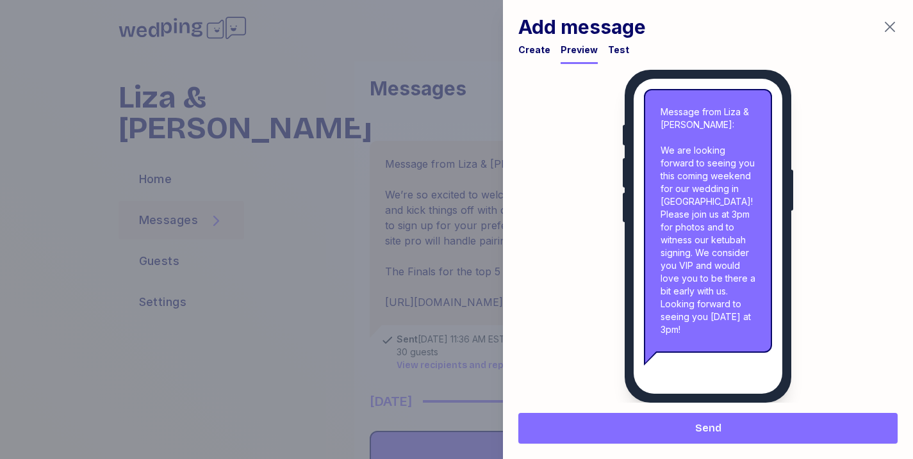
click at [716, 421] on span "Send" at bounding box center [708, 428] width 26 height 15
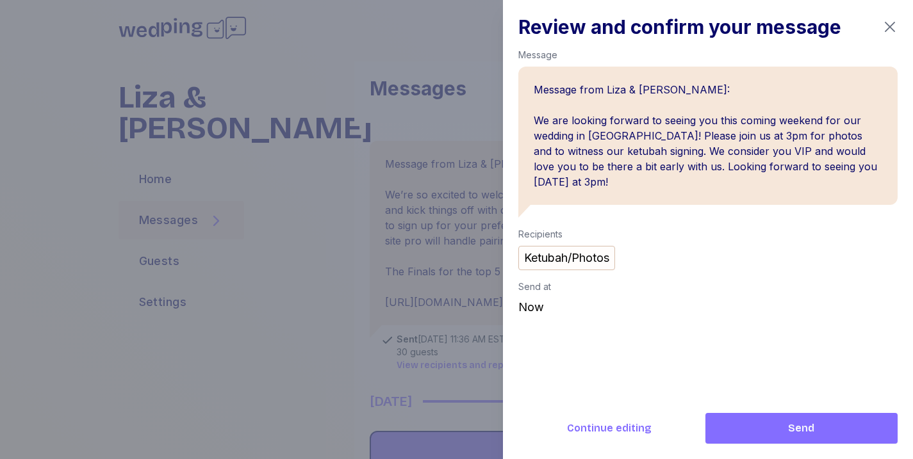
click at [762, 428] on span "Send" at bounding box center [802, 428] width 172 height 15
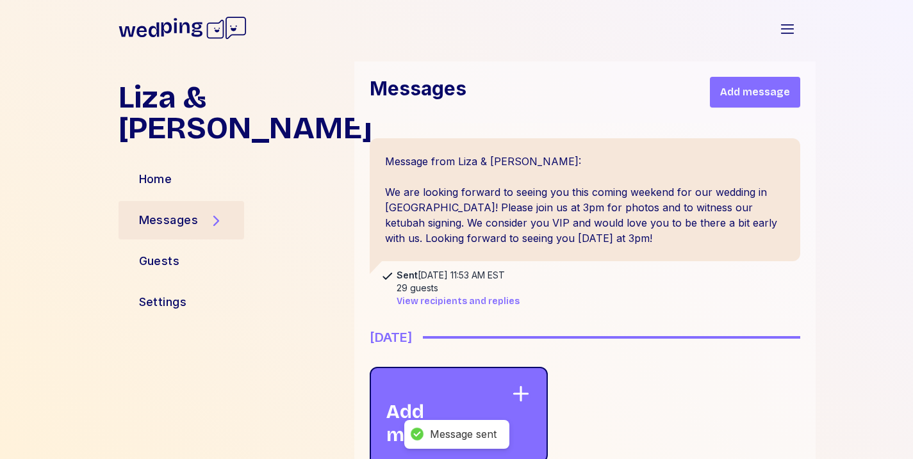
scroll to position [264, 0]
